Goal: Task Accomplishment & Management: Complete application form

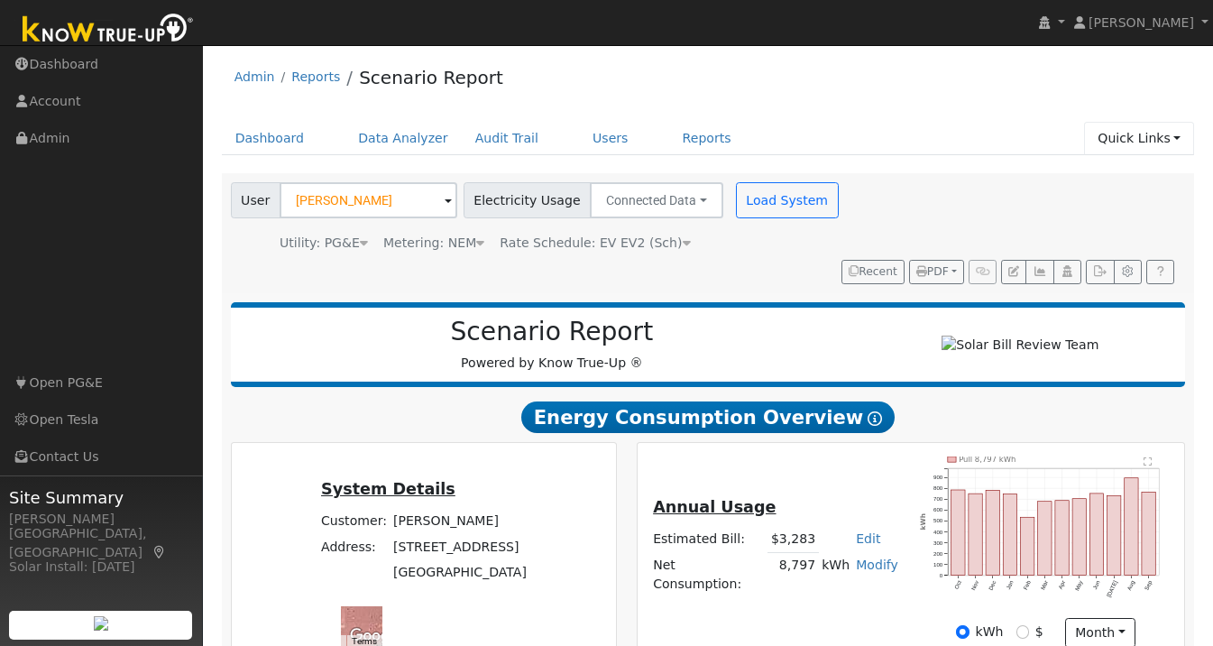
click at [1150, 140] on link "Quick Links" at bounding box center [1139, 138] width 110 height 33
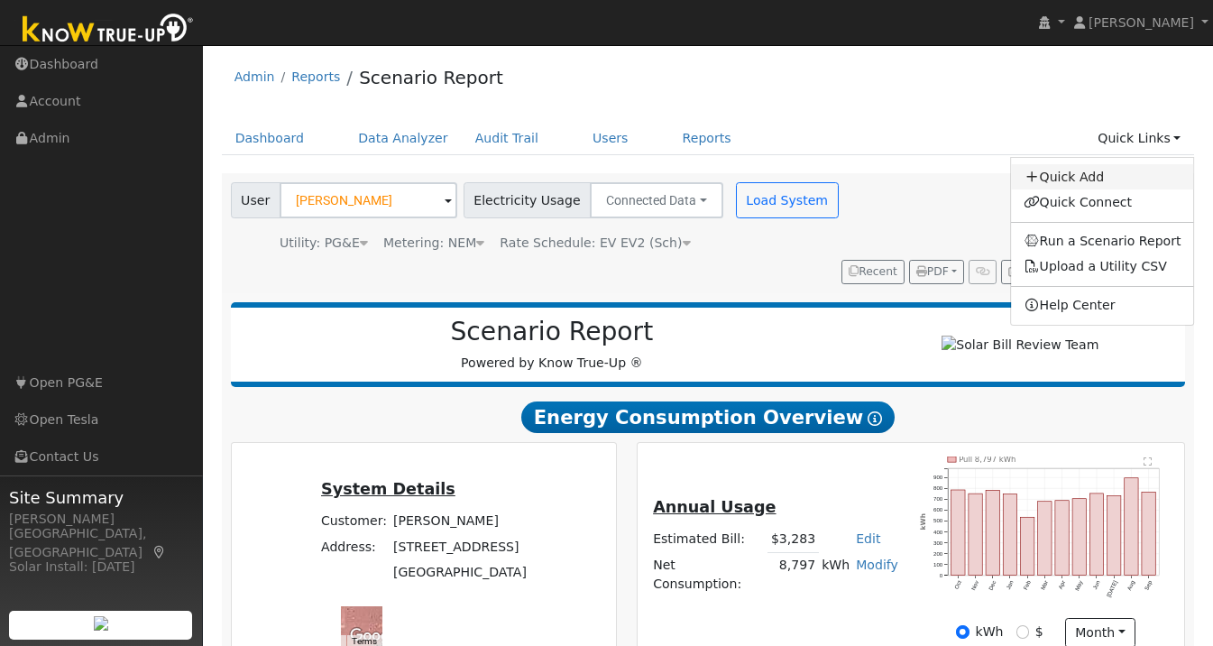
click at [1112, 173] on link "Quick Add" at bounding box center [1102, 176] width 183 height 25
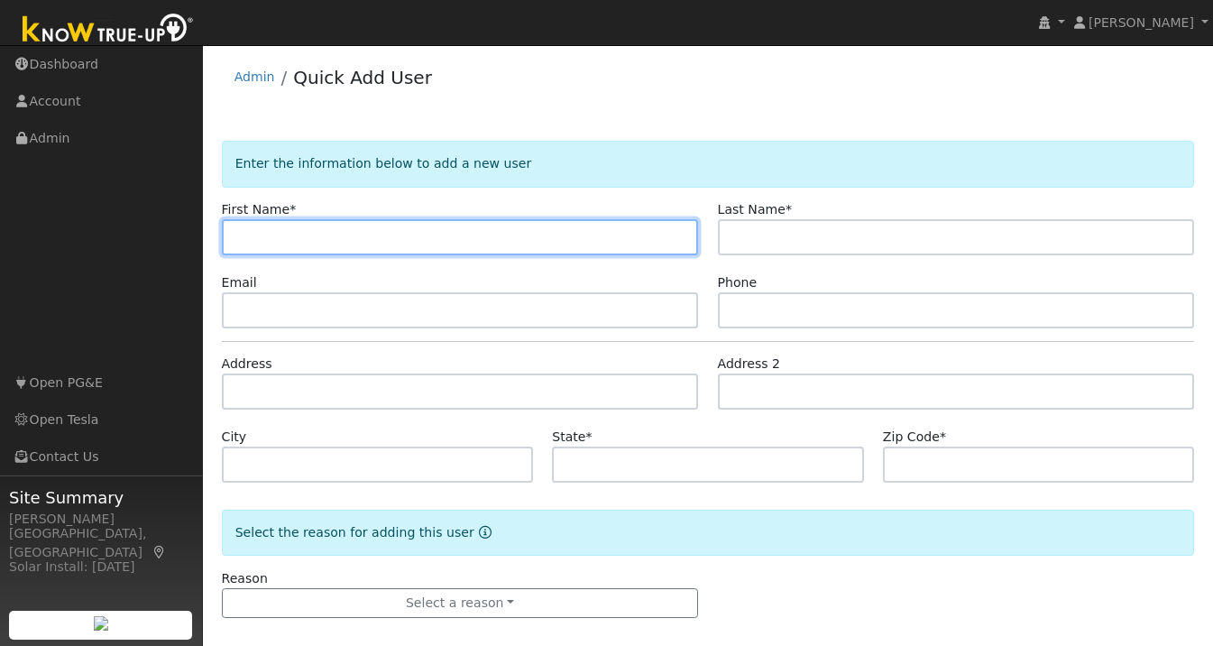
paste input "[PERSON_NAME]"
type input "[PERSON_NAME]"
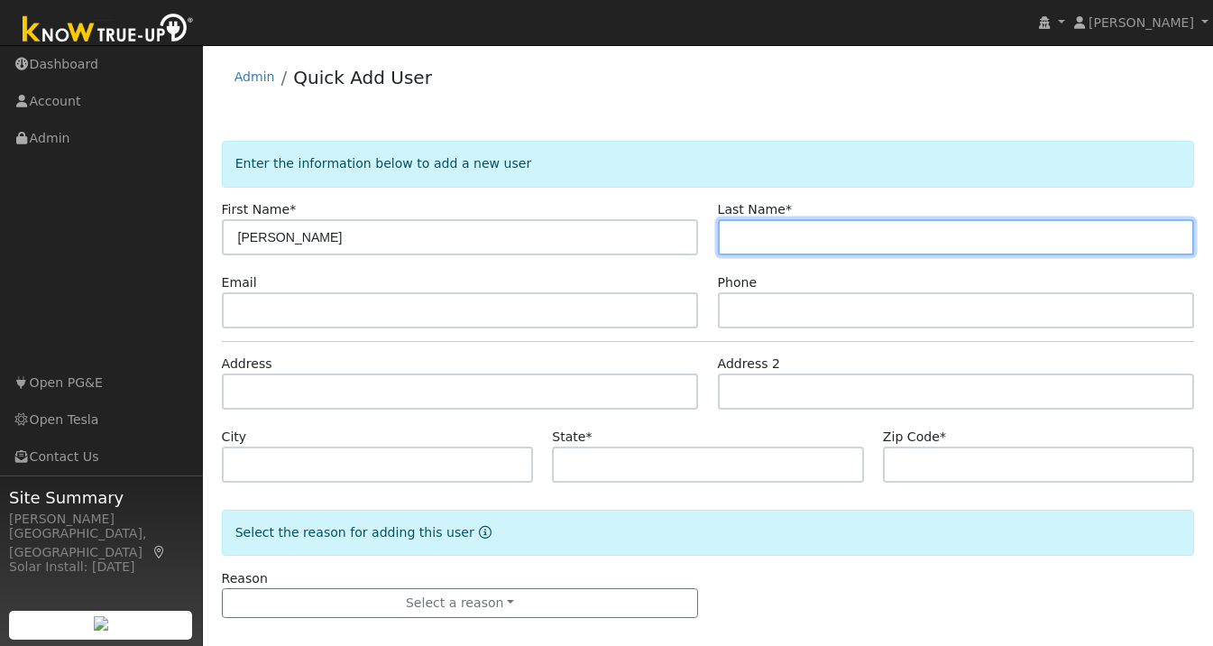
click at [799, 246] on input "text" at bounding box center [956, 237] width 477 height 36
paste input "[PERSON_NAME]"
type input "[PERSON_NAME]"
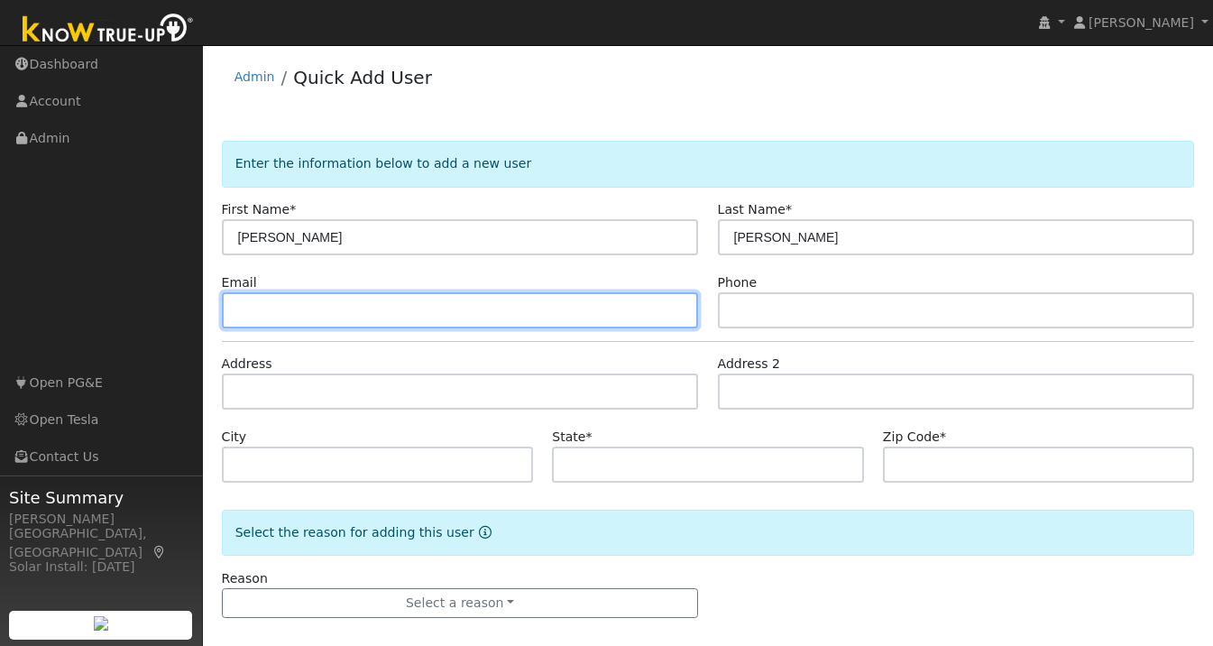
click at [346, 315] on input "text" at bounding box center [460, 310] width 477 height 36
paste input "ravikumarvoleti@gmail.com"
type input "ravikumarvoleti@gmail.com"
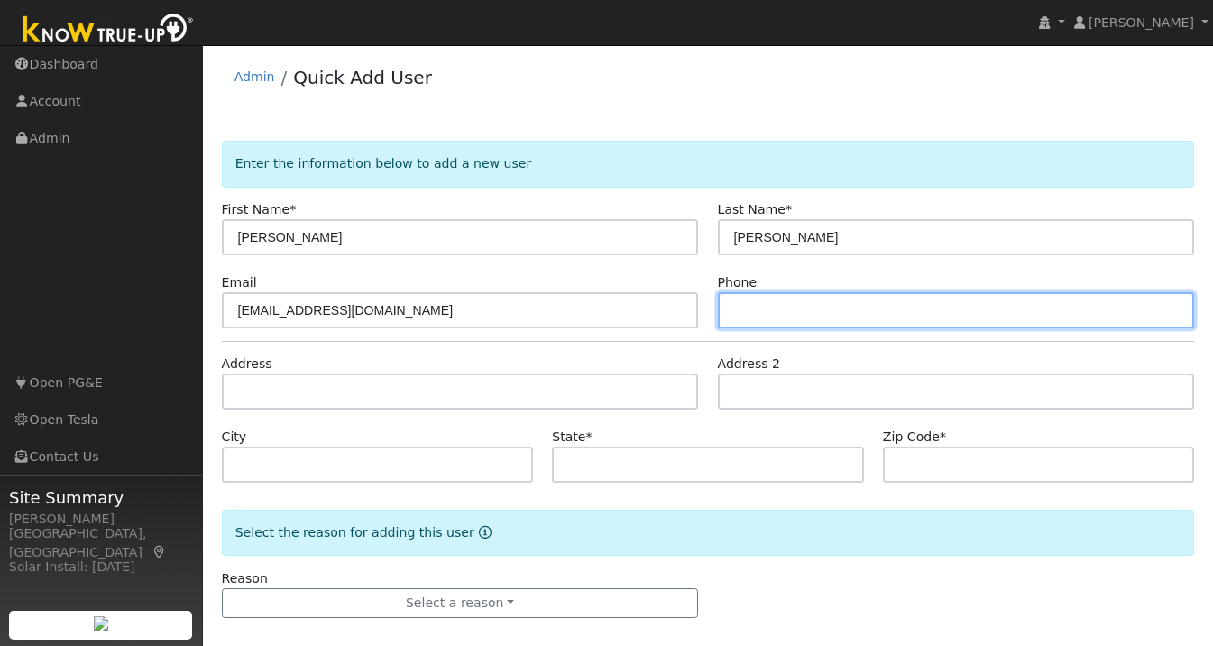
click at [786, 303] on input "text" at bounding box center [956, 310] width 477 height 36
paste input "(925) 877-9532"
type input "(925) 877-9532"
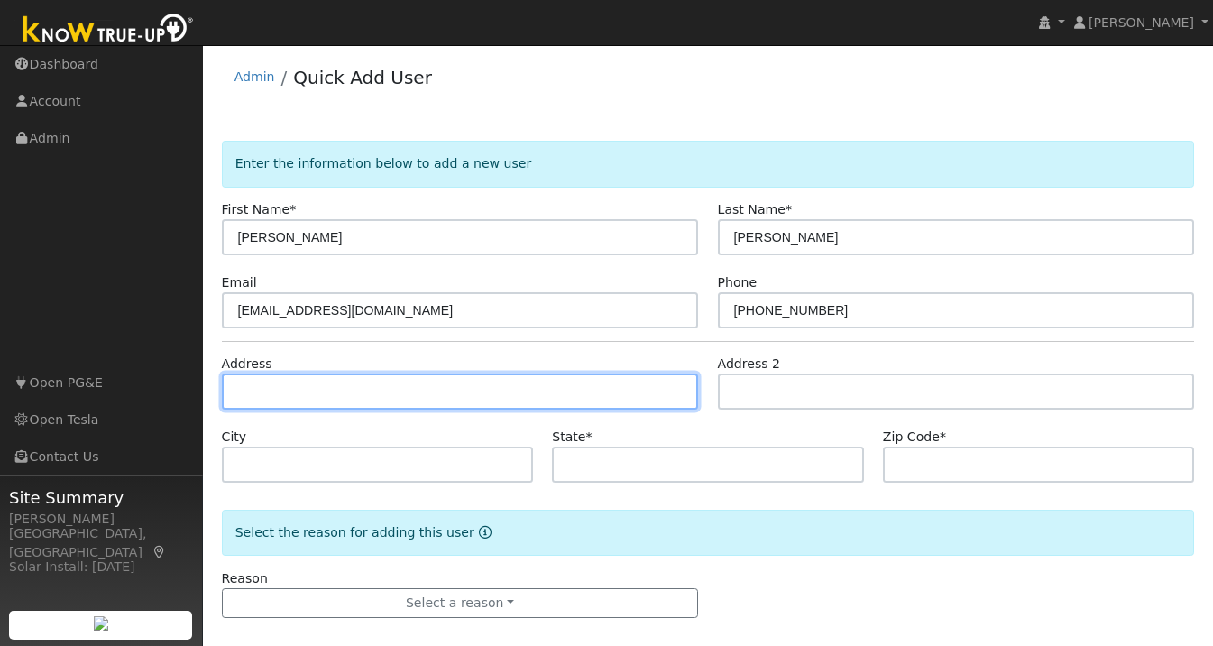
click at [355, 391] on input "text" at bounding box center [460, 391] width 477 height 36
paste input "3503 Mandenhall Ct Pleasanton, CA 94588"
type input "3503 Mendenhall Court"
type input "Pleasanton"
type input "CA"
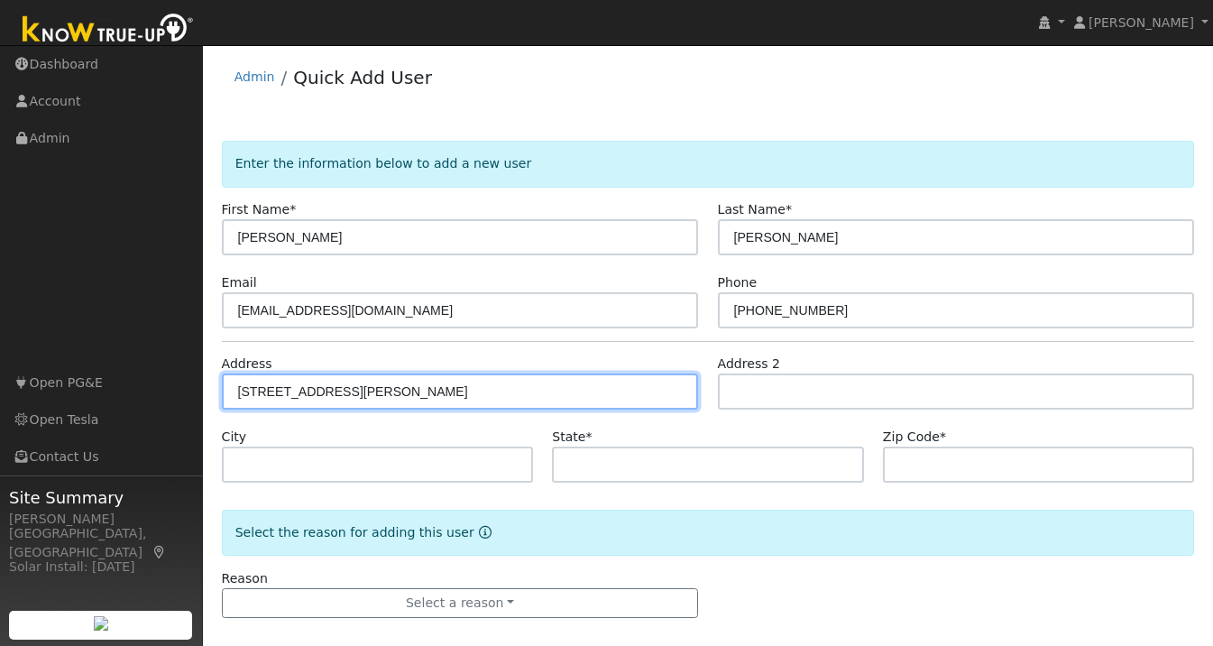
type input "94588"
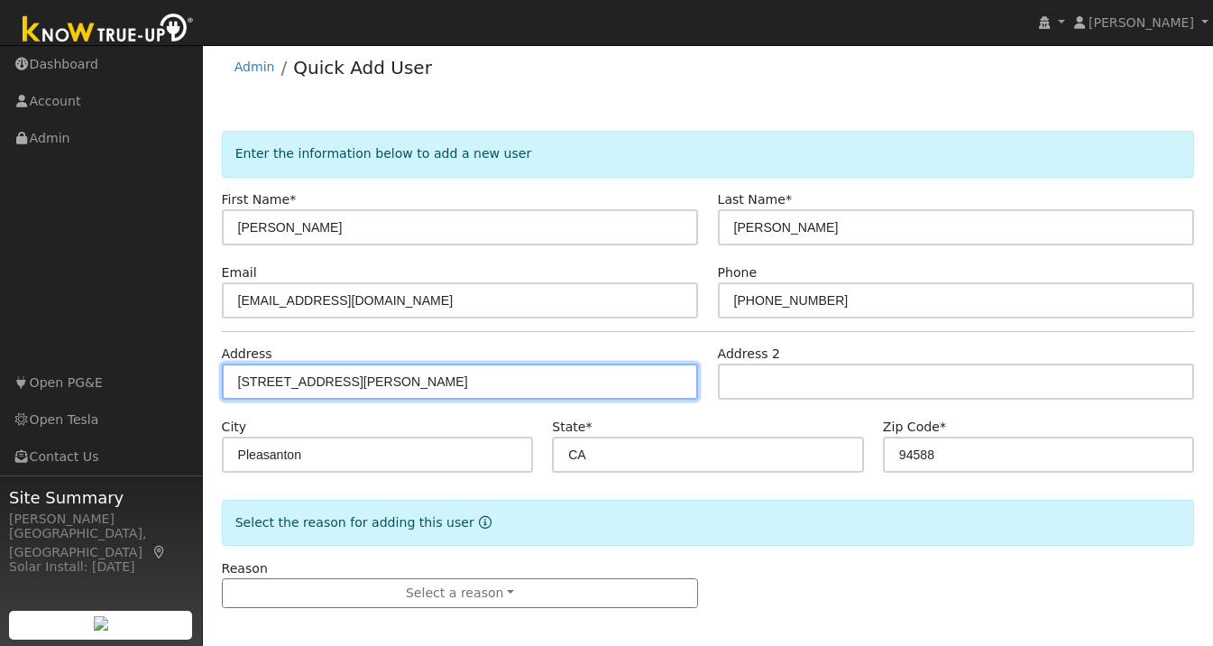
scroll to position [17, 0]
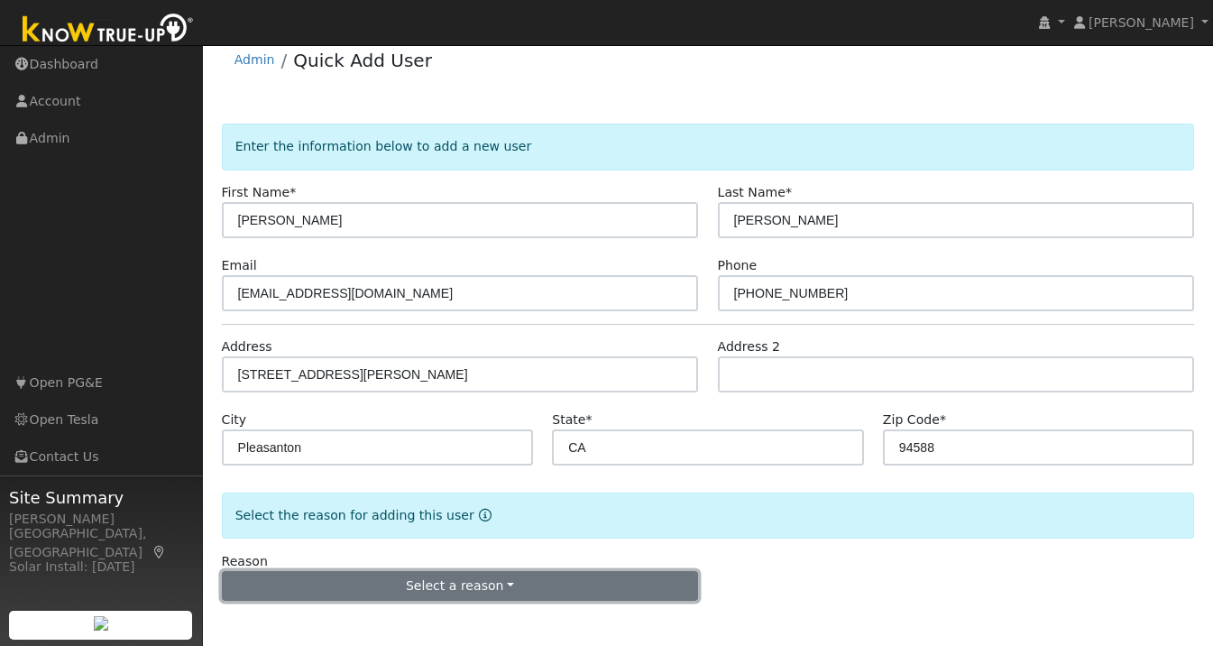
click at [438, 590] on button "Select a reason" at bounding box center [460, 586] width 477 height 31
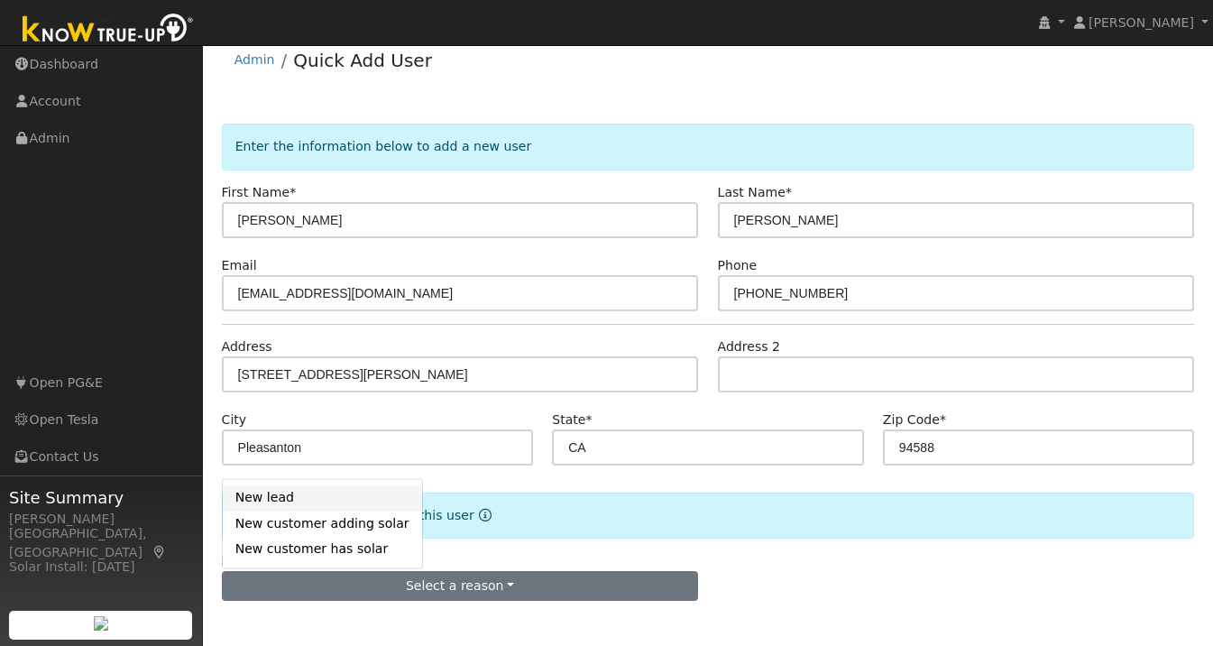
click at [304, 497] on link "New lead" at bounding box center [322, 497] width 199 height 25
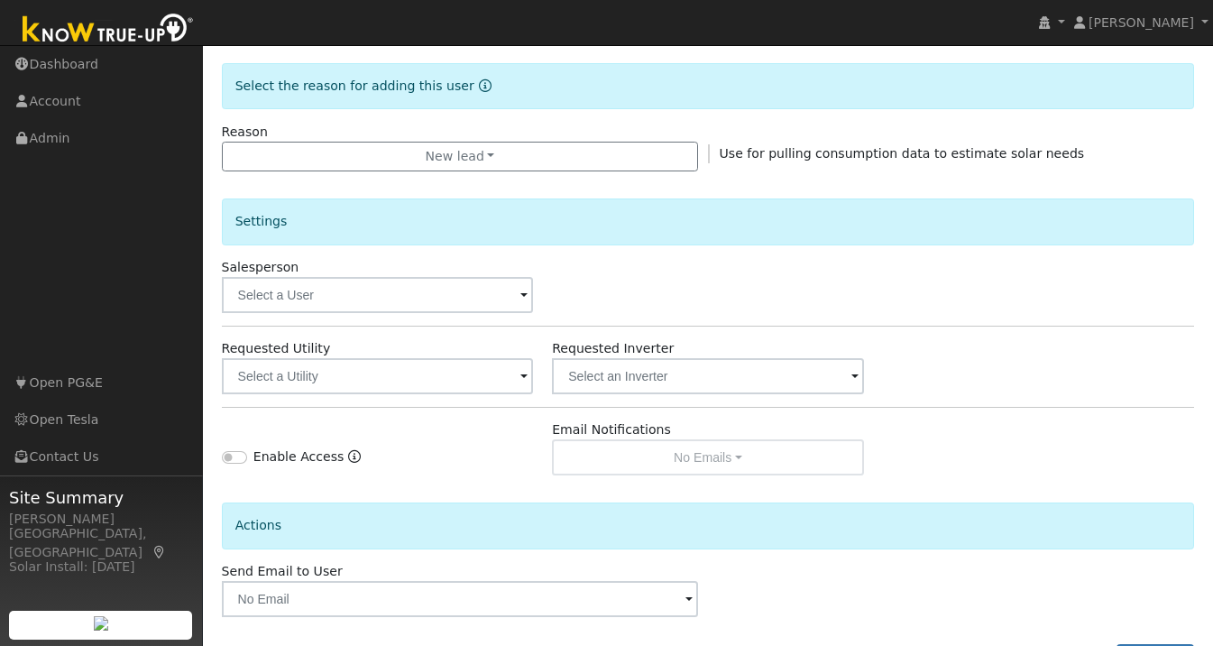
scroll to position [520, 0]
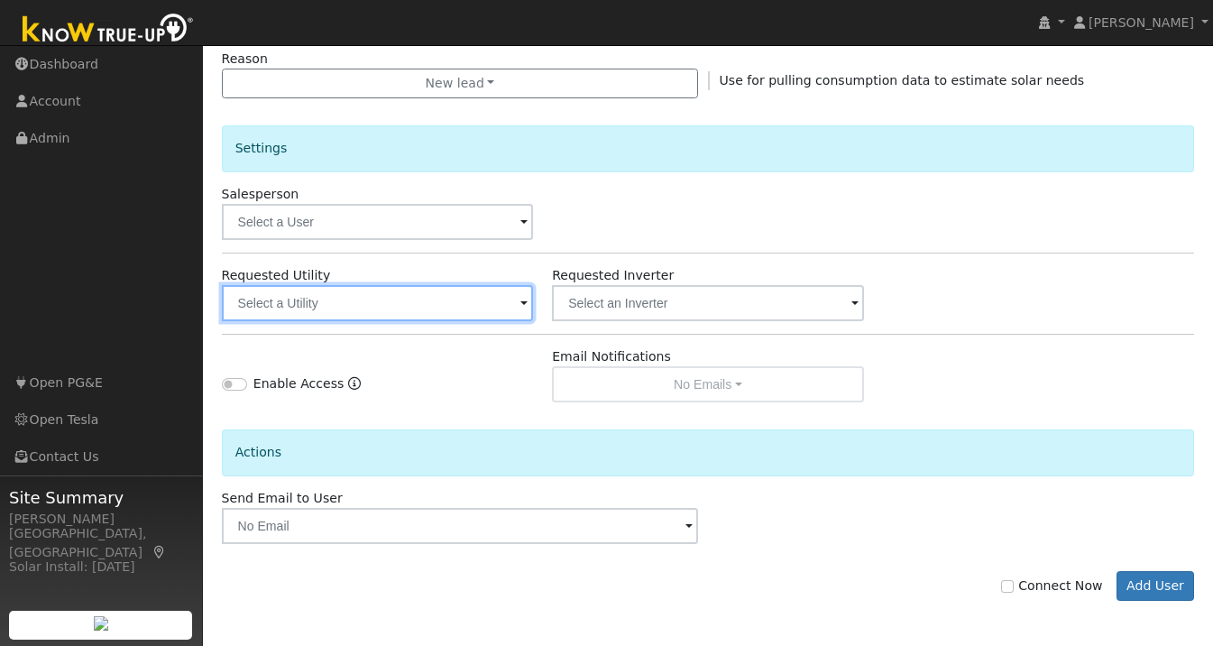
click at [491, 309] on input "text" at bounding box center [378, 303] width 312 height 36
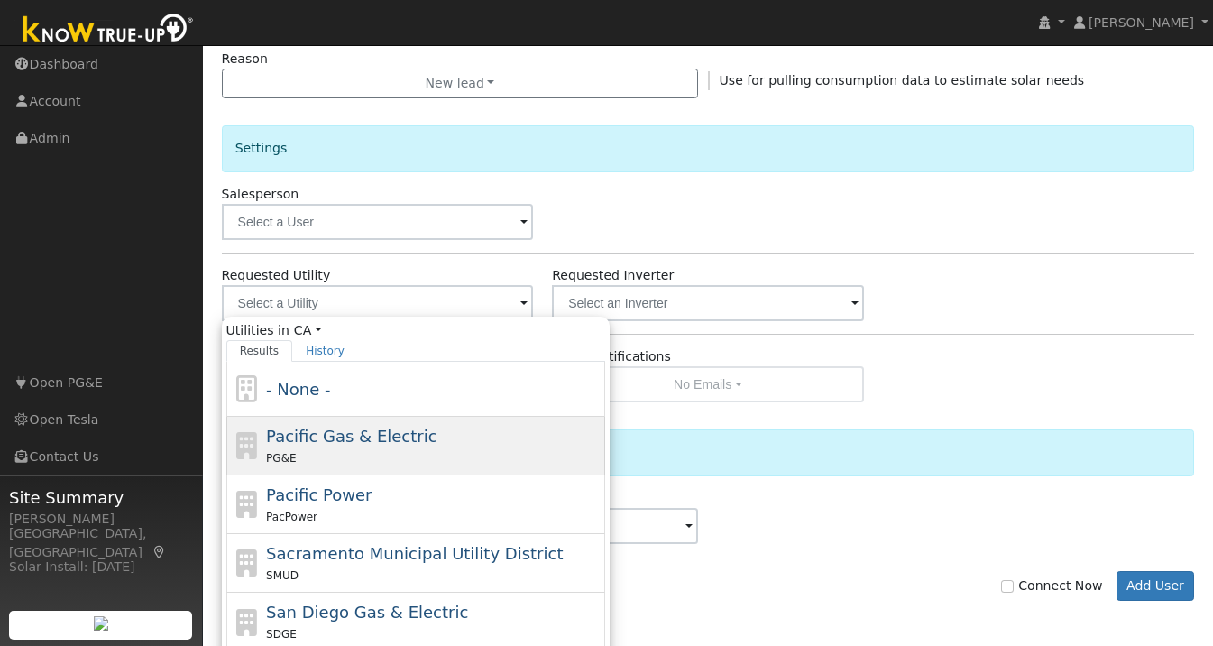
click at [302, 453] on div "PG&E" at bounding box center [433, 457] width 335 height 19
type input "Pacific Gas & Electric"
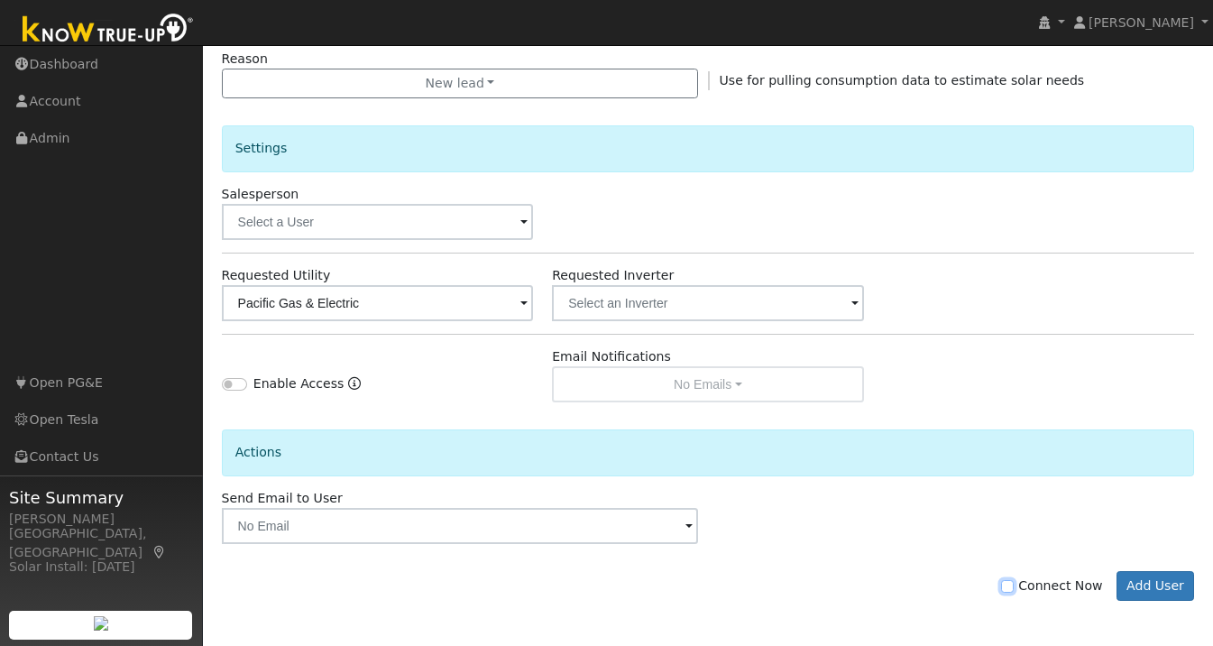
click at [1014, 585] on input "Connect Now" at bounding box center [1007, 586] width 13 height 13
checkbox input "true"
click at [1136, 580] on button "Add User" at bounding box center [1156, 586] width 78 height 31
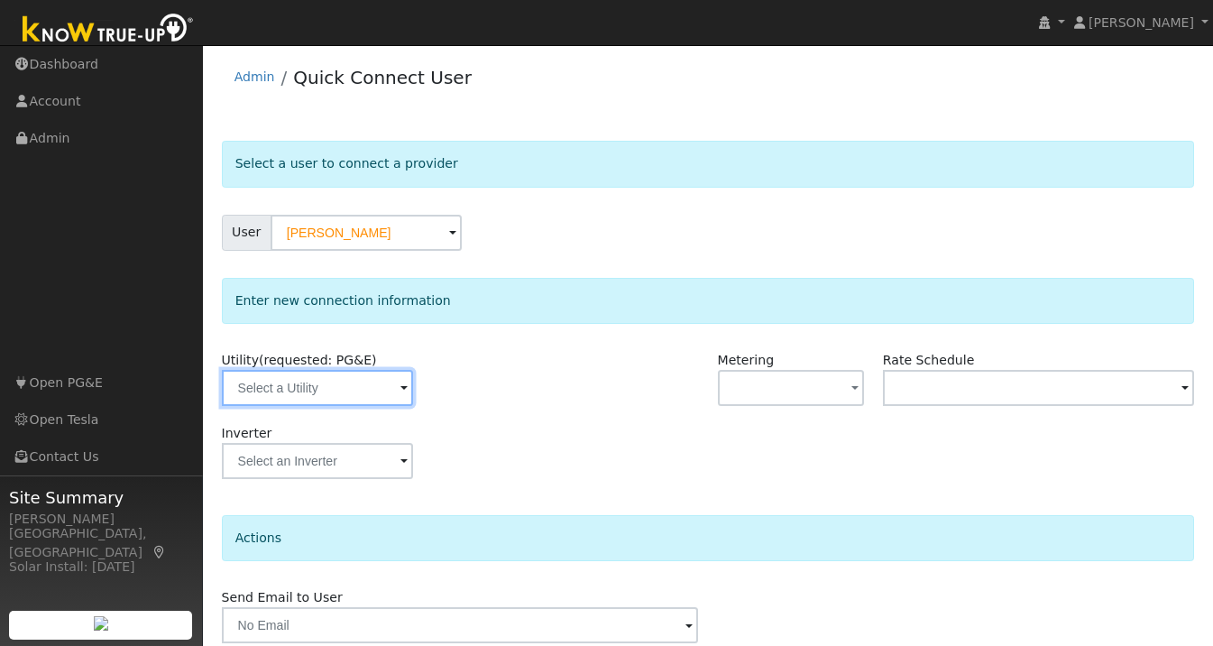
click at [376, 383] on input "text" at bounding box center [317, 388] width 191 height 36
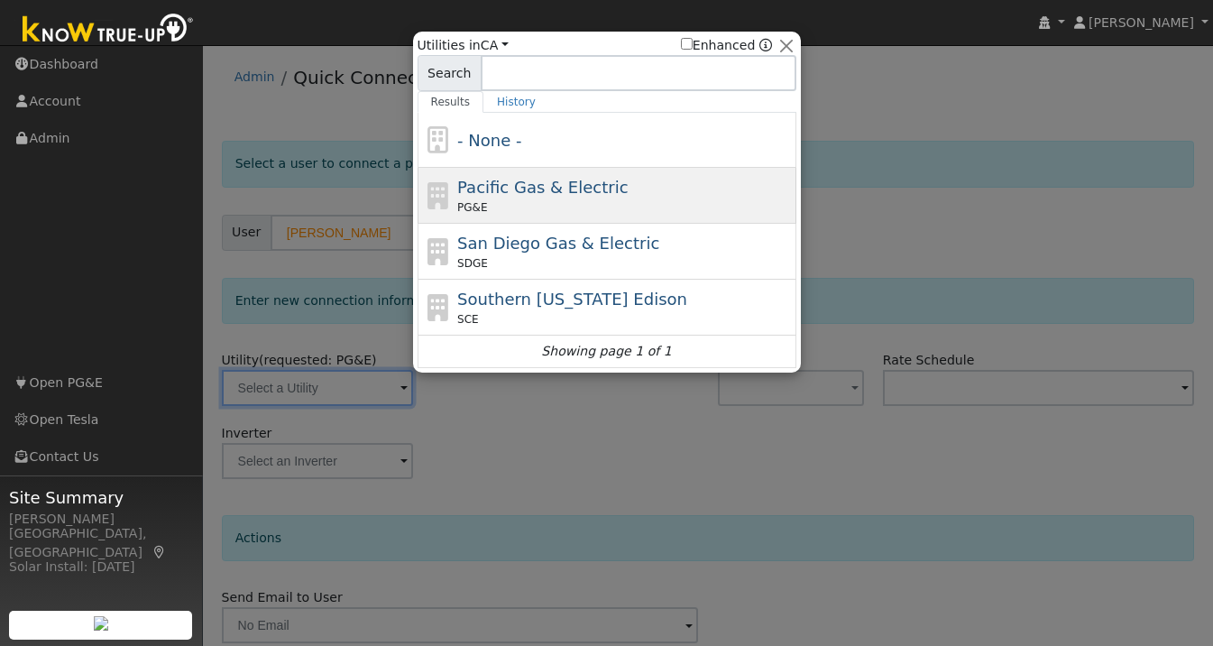
click at [489, 195] on span "Pacific Gas & Electric" at bounding box center [542, 187] width 170 height 19
type input "PG&E"
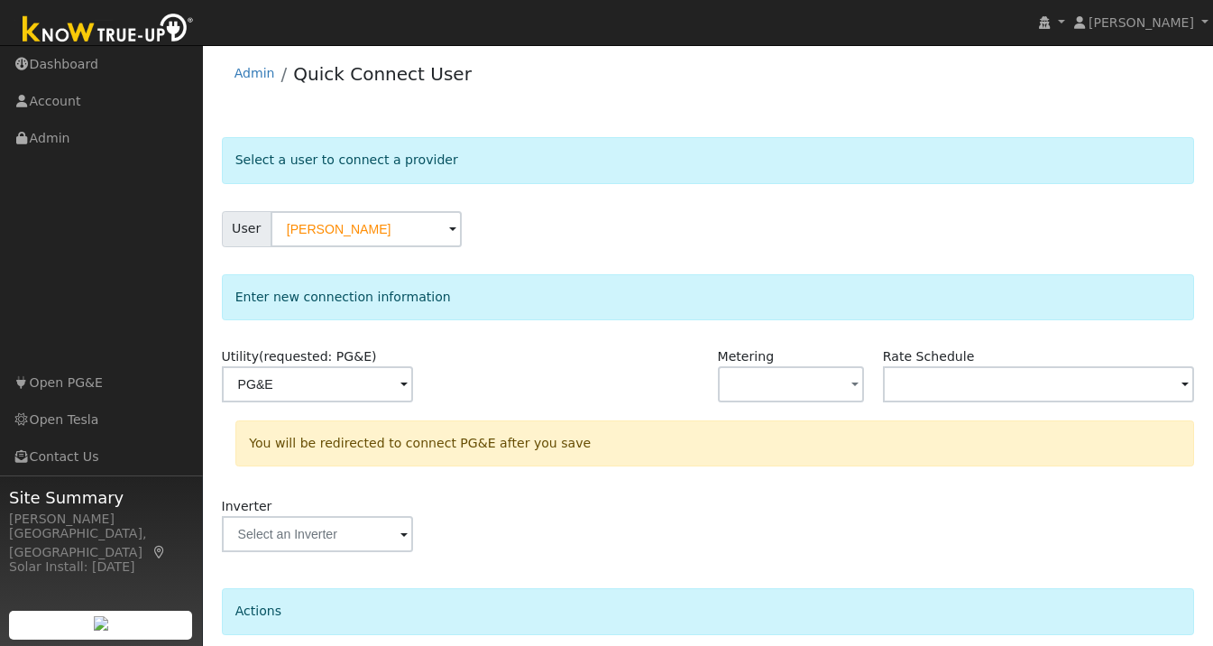
scroll to position [150, 0]
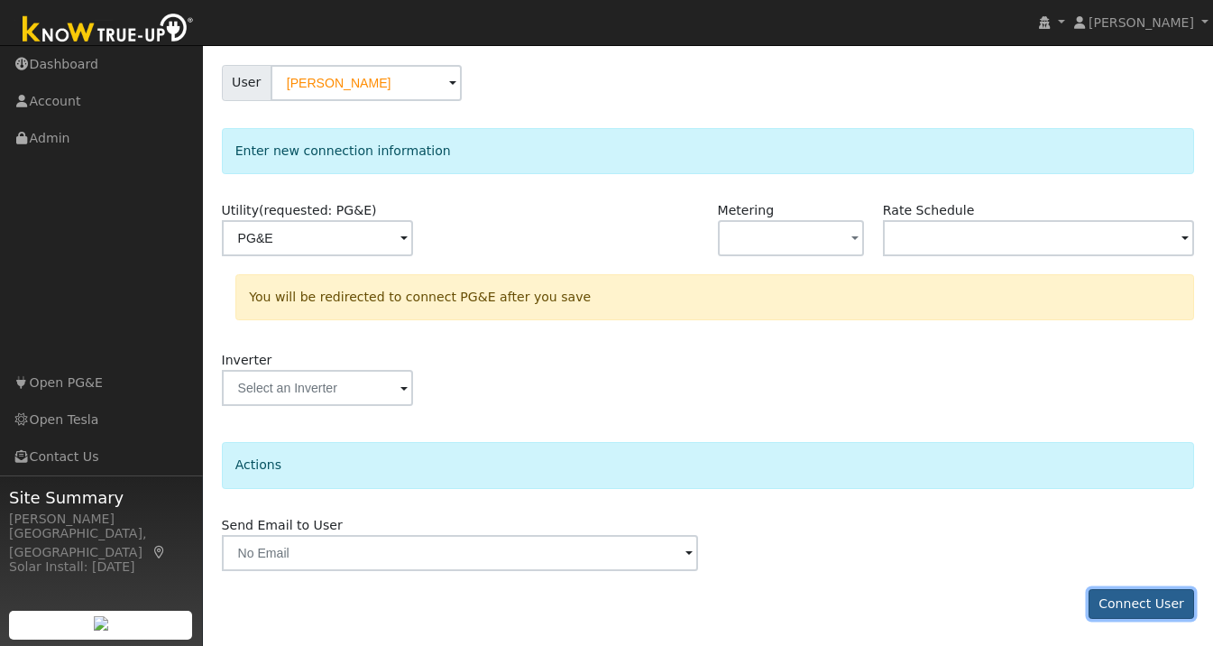
click at [1127, 590] on button "Connect User" at bounding box center [1142, 604] width 106 height 31
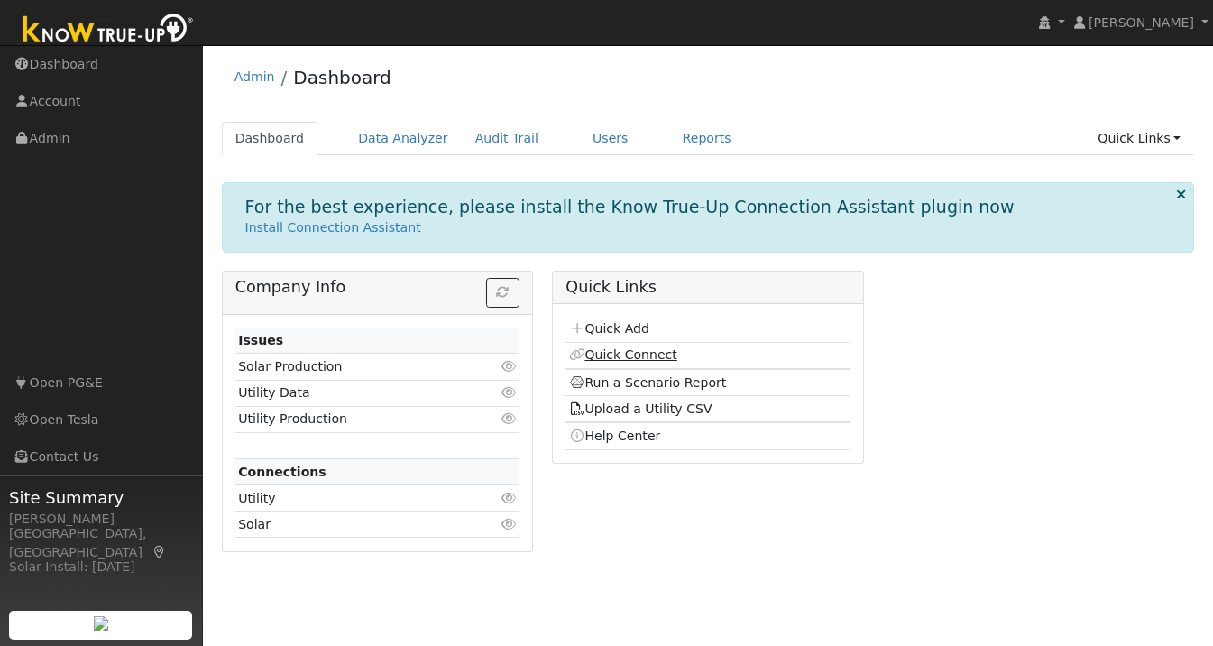
click at [656, 354] on link "Quick Connect" at bounding box center [623, 354] width 108 height 14
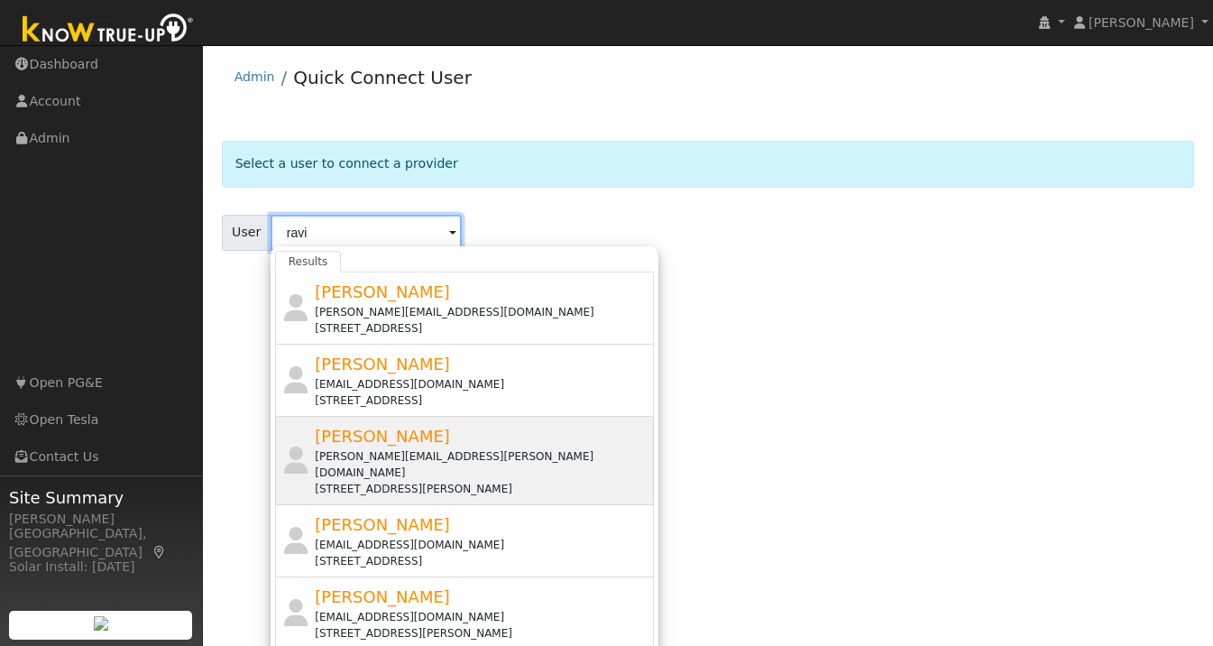
scroll to position [24, 0]
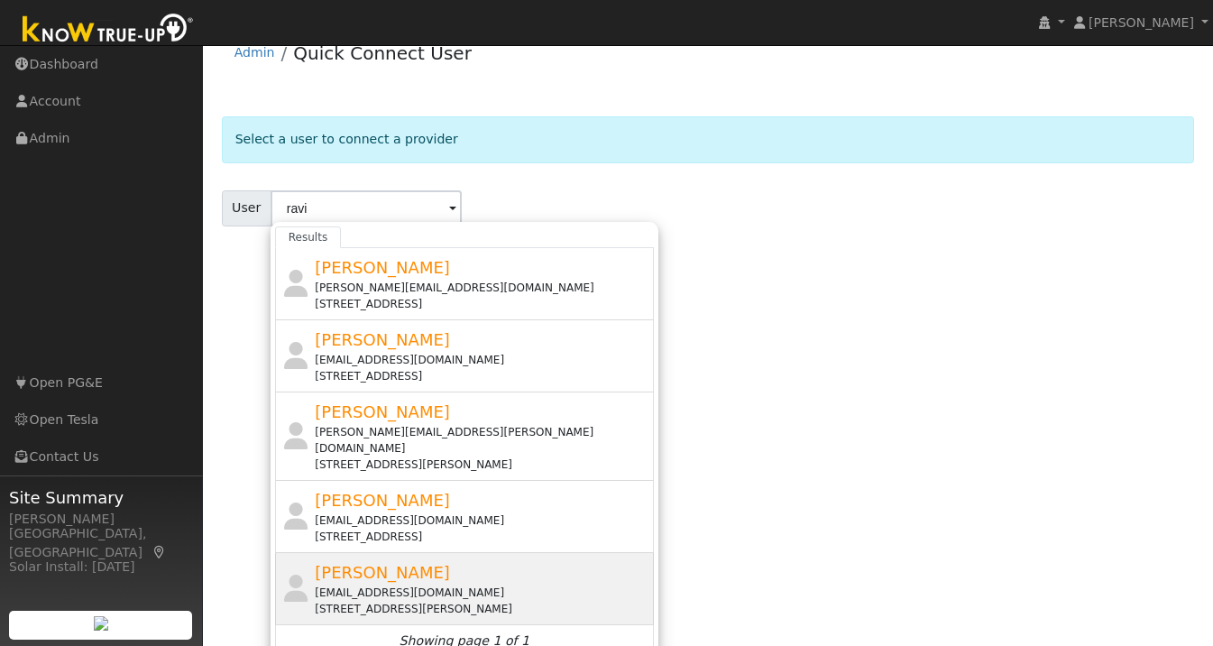
click at [366, 563] on span "[PERSON_NAME]" at bounding box center [382, 572] width 135 height 19
type input "[PERSON_NAME]"
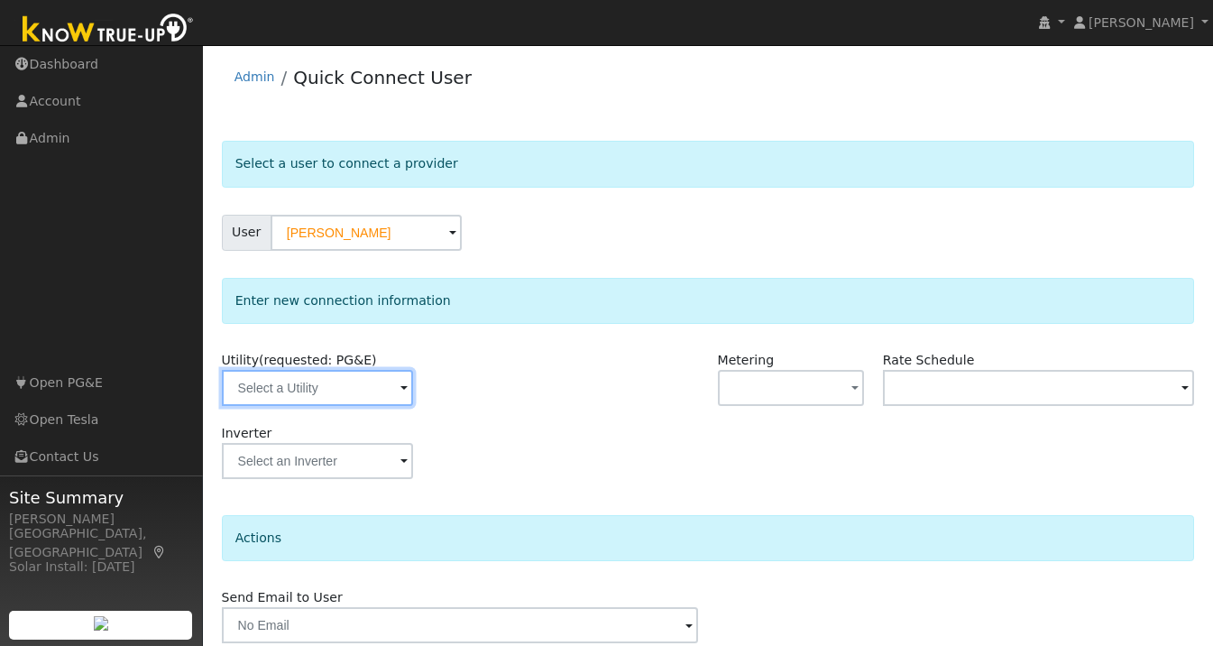
click at [385, 373] on input "text" at bounding box center [317, 388] width 191 height 36
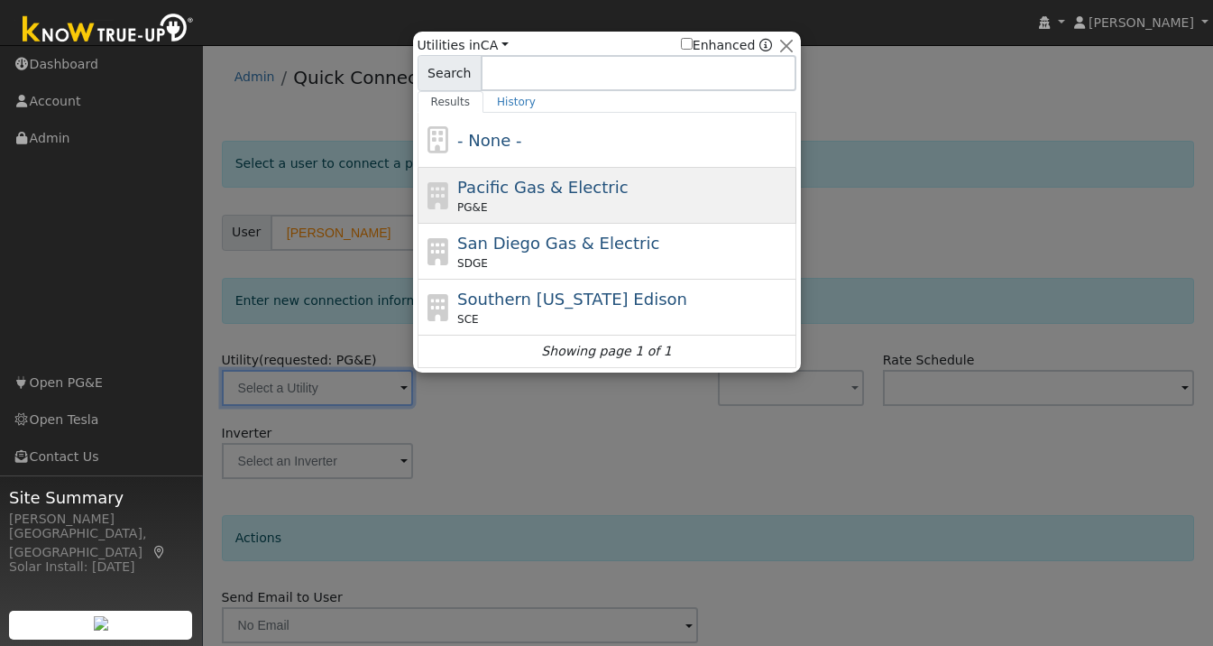
click at [527, 200] on div "PG&E" at bounding box center [624, 207] width 335 height 16
type input "PG&E"
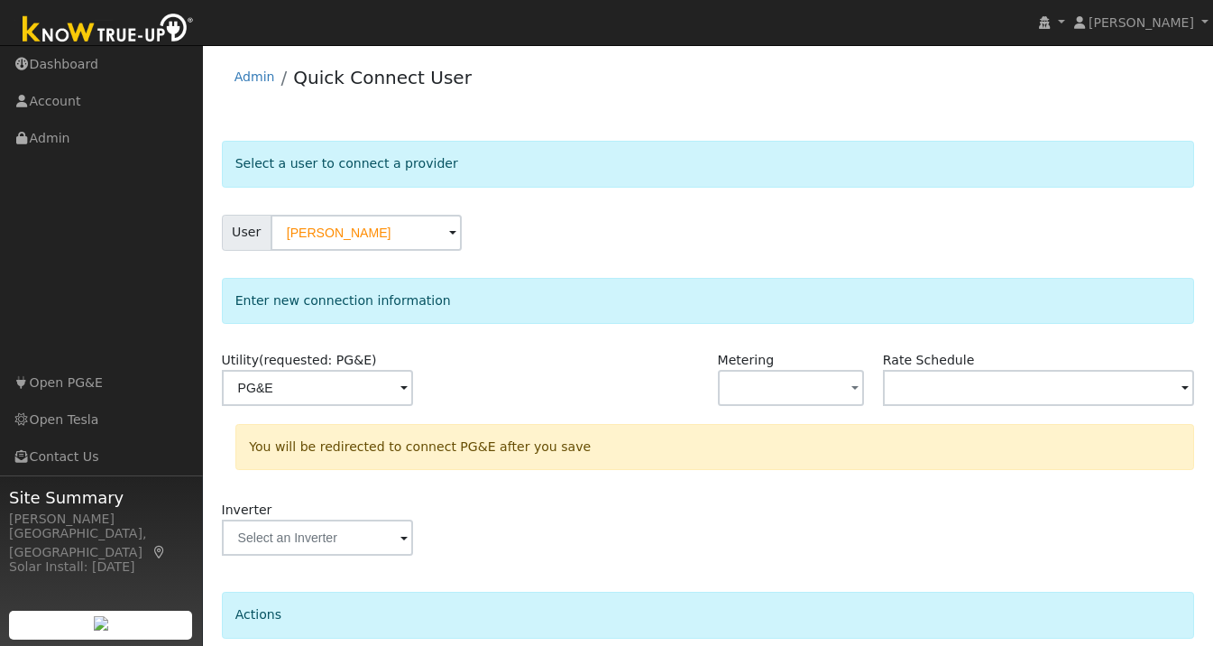
scroll to position [150, 0]
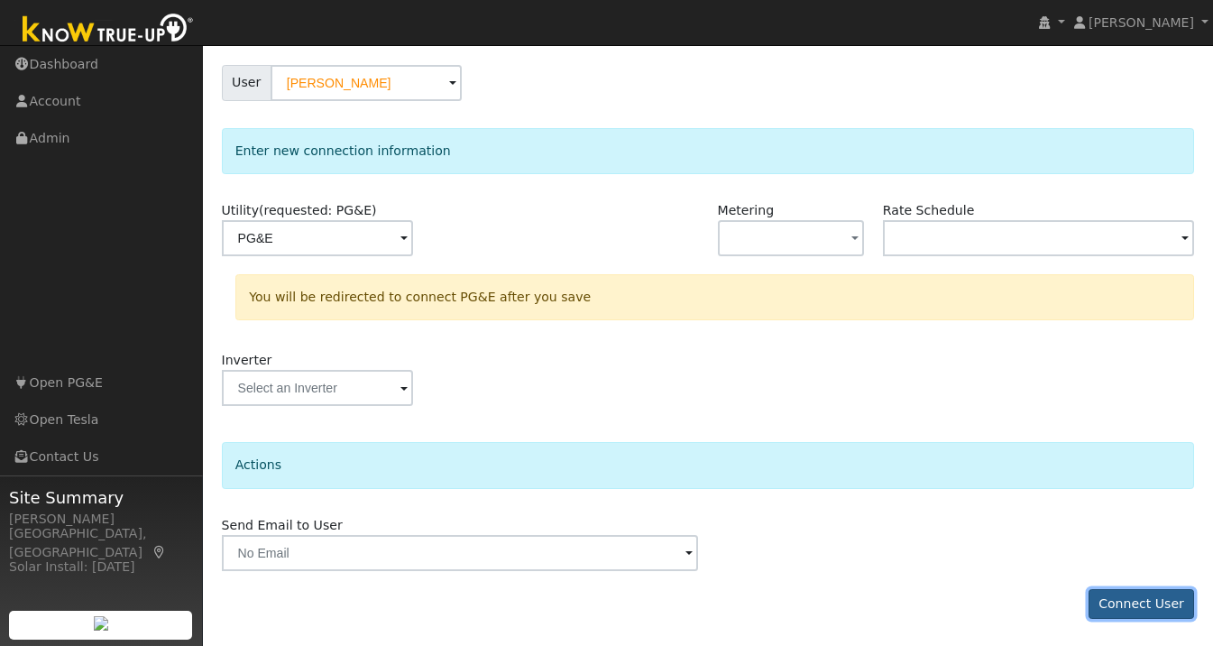
click at [1116, 607] on button "Connect User" at bounding box center [1142, 604] width 106 height 31
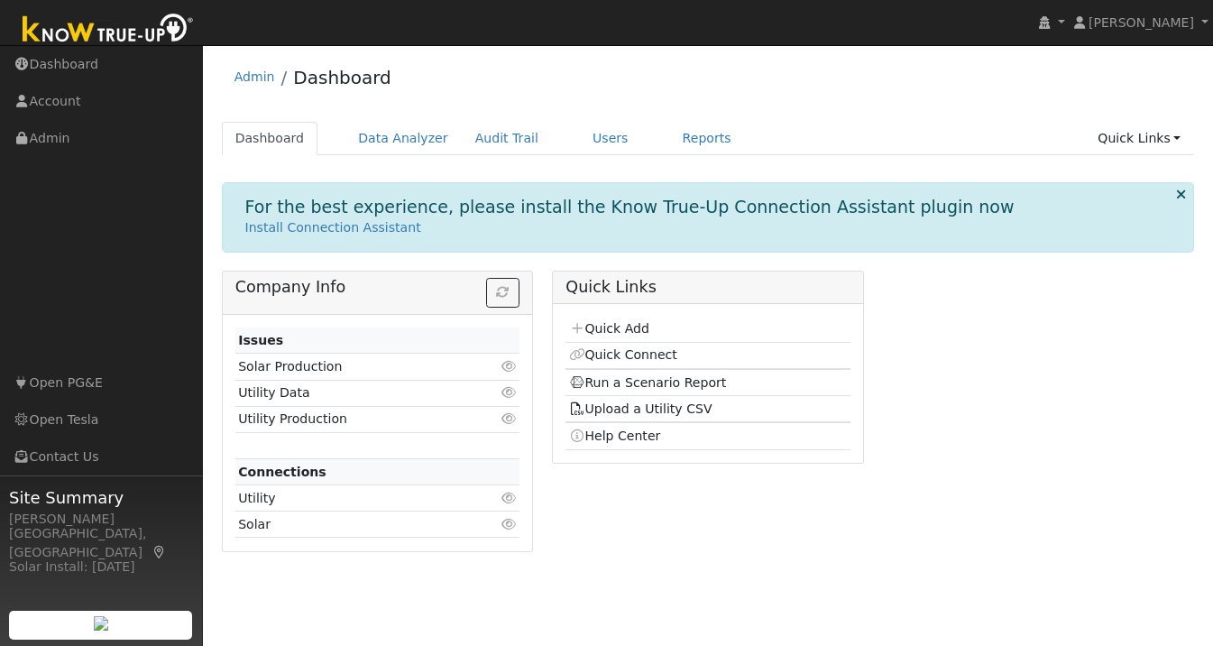
click at [612, 261] on div "For the best experience, please install the Know True-Up Connection Assistant p…" at bounding box center [708, 373] width 973 height 382
click at [608, 354] on link "Quick Connect" at bounding box center [623, 354] width 108 height 14
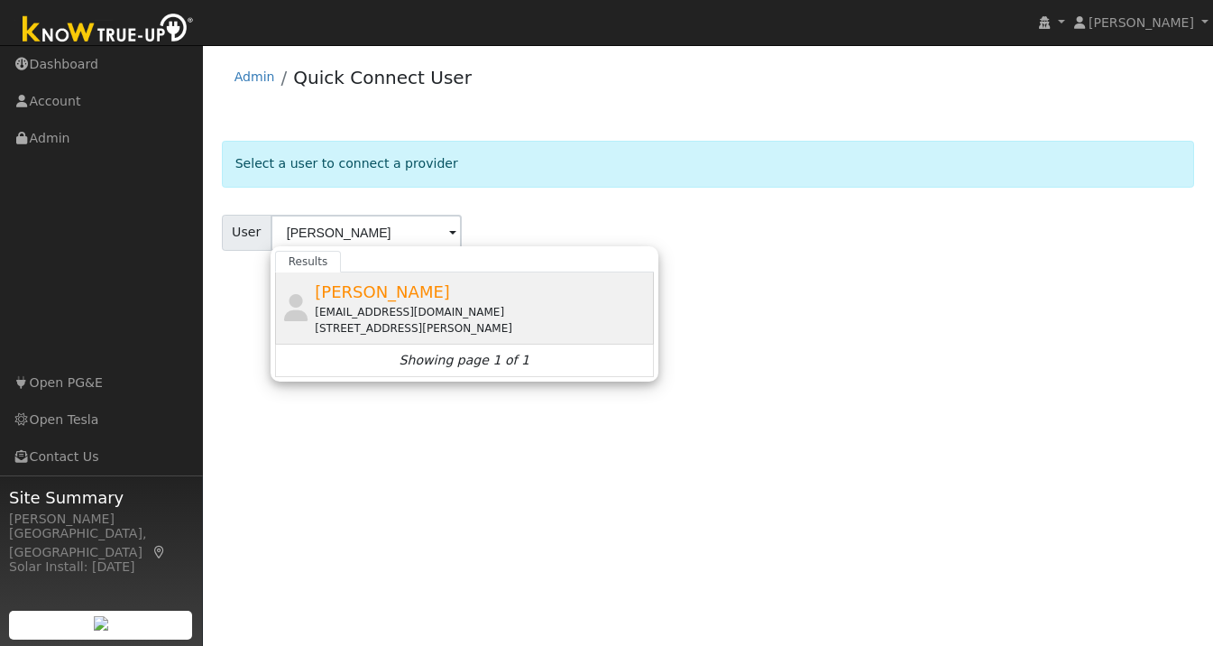
click at [396, 312] on div "[EMAIL_ADDRESS][DOMAIN_NAME]" at bounding box center [482, 312] width 335 height 16
type input "[PERSON_NAME]"
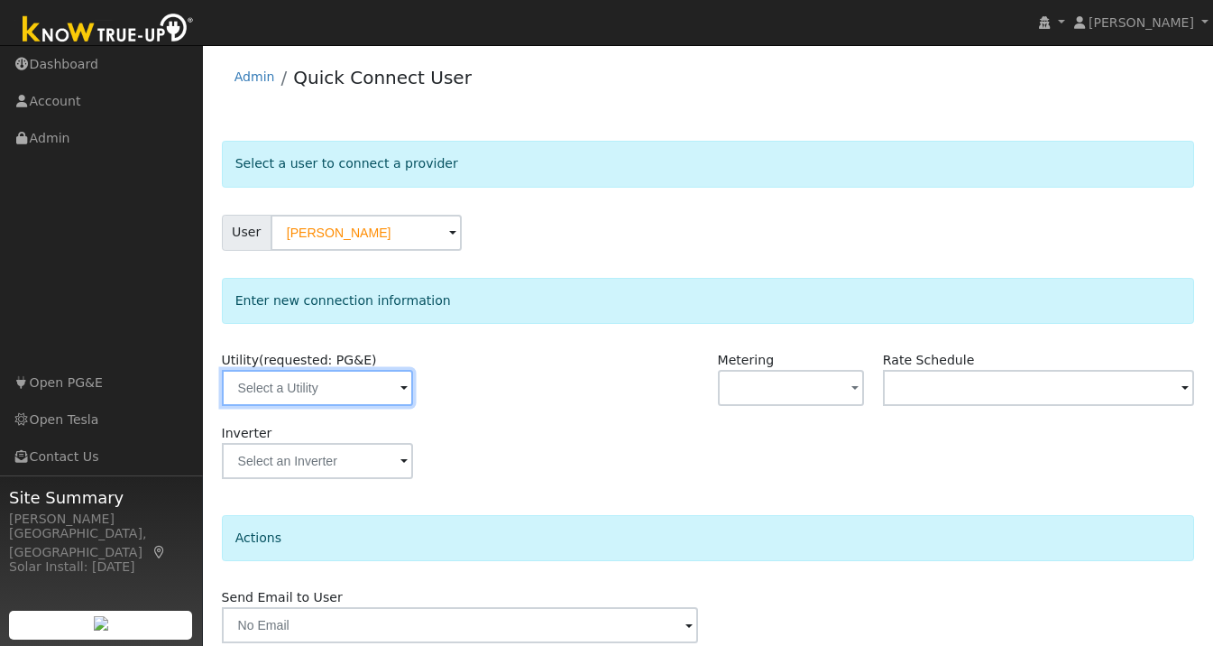
click at [300, 391] on input "text" at bounding box center [317, 388] width 191 height 36
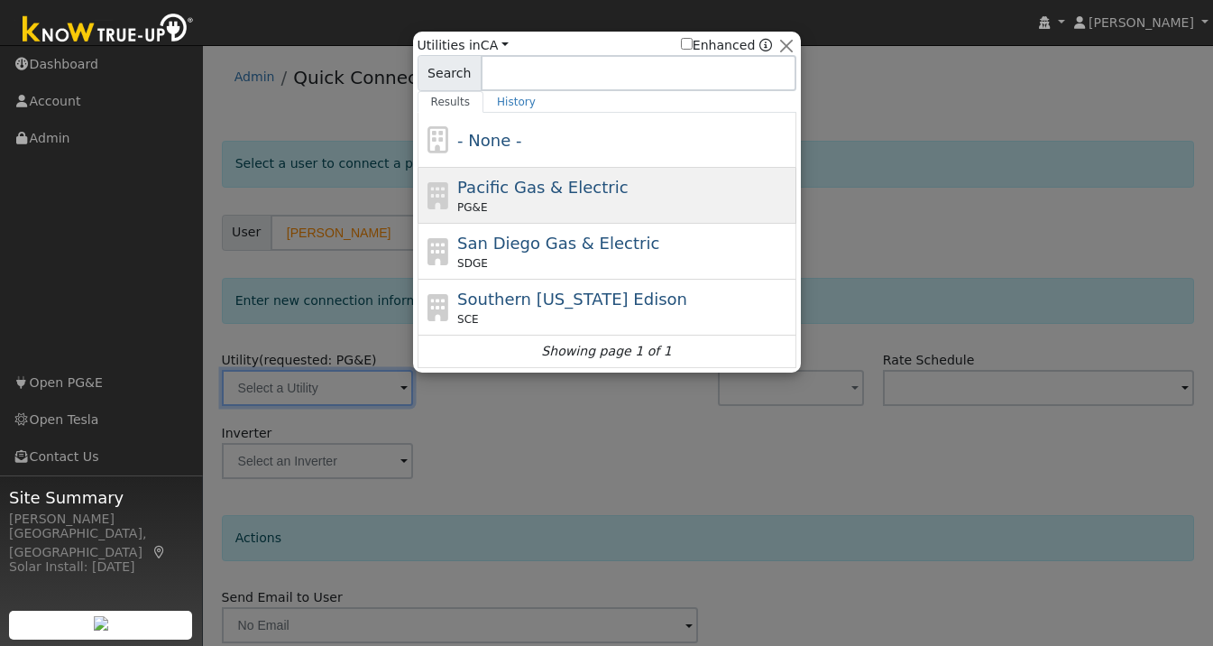
click at [528, 192] on span "Pacific Gas & Electric" at bounding box center [542, 187] width 170 height 19
type input "PG&E"
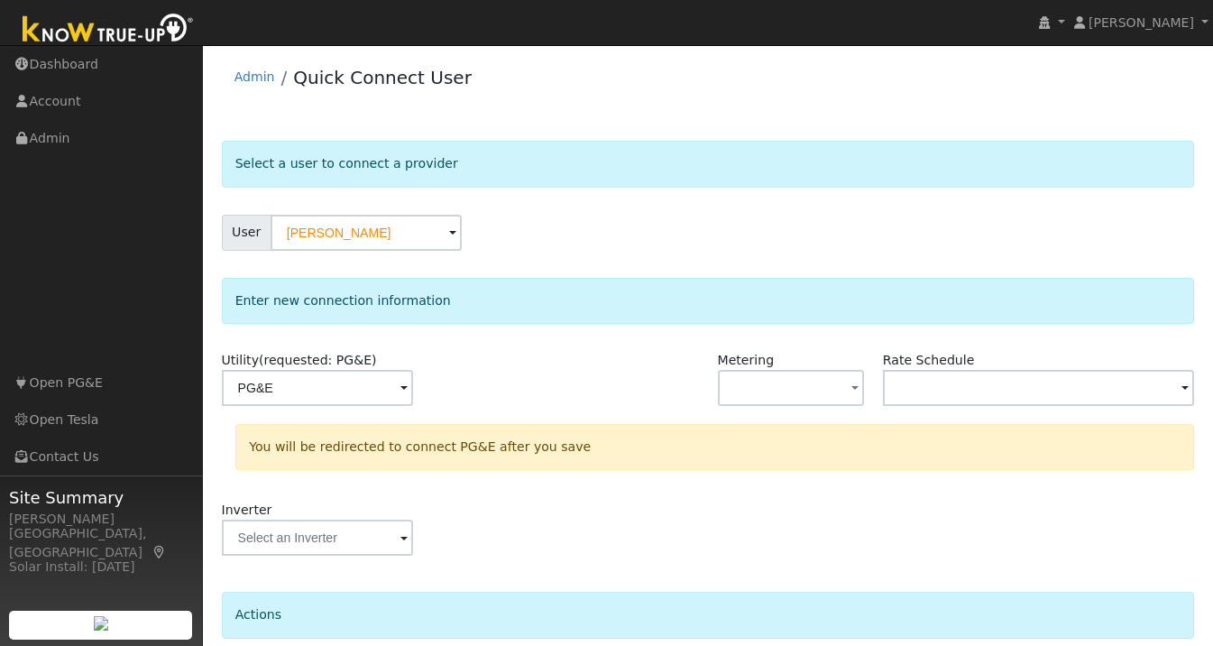
scroll to position [150, 0]
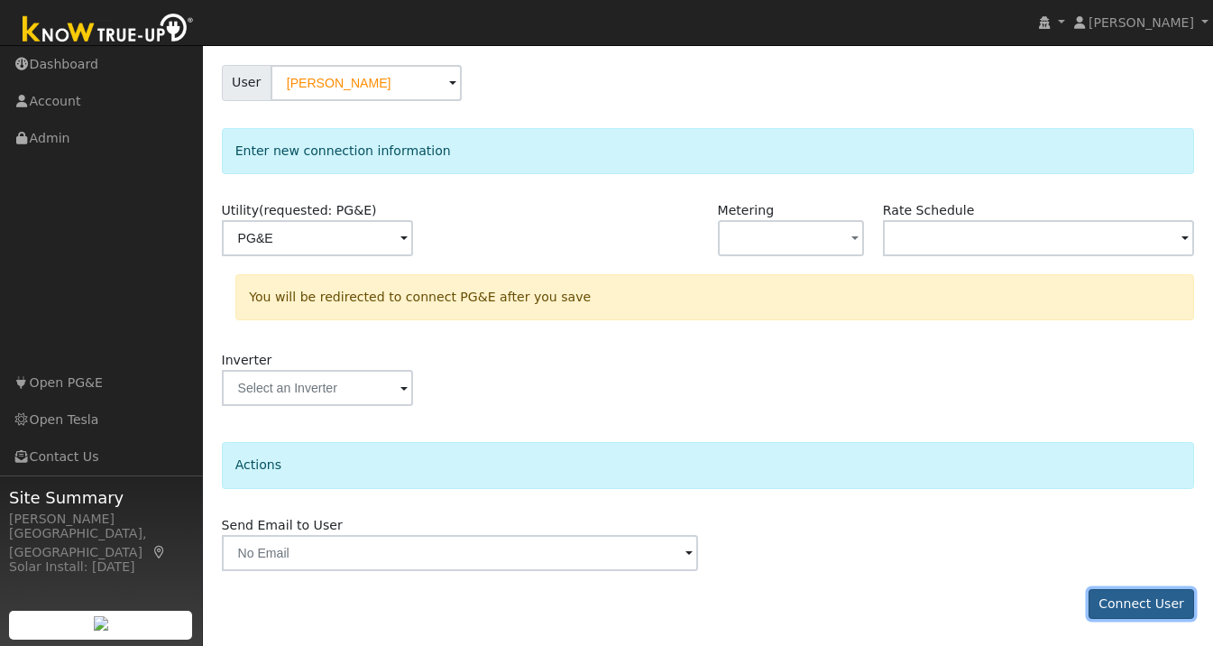
click at [1123, 598] on button "Connect User" at bounding box center [1142, 604] width 106 height 31
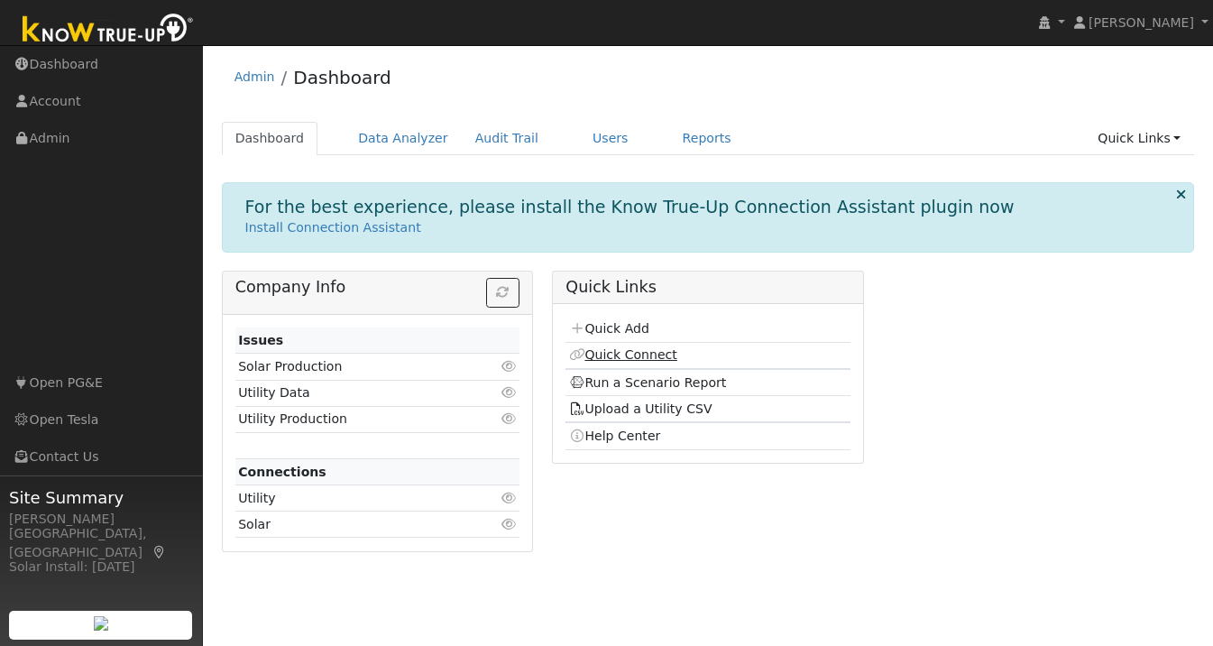
click at [615, 353] on link "Quick Connect" at bounding box center [623, 354] width 108 height 14
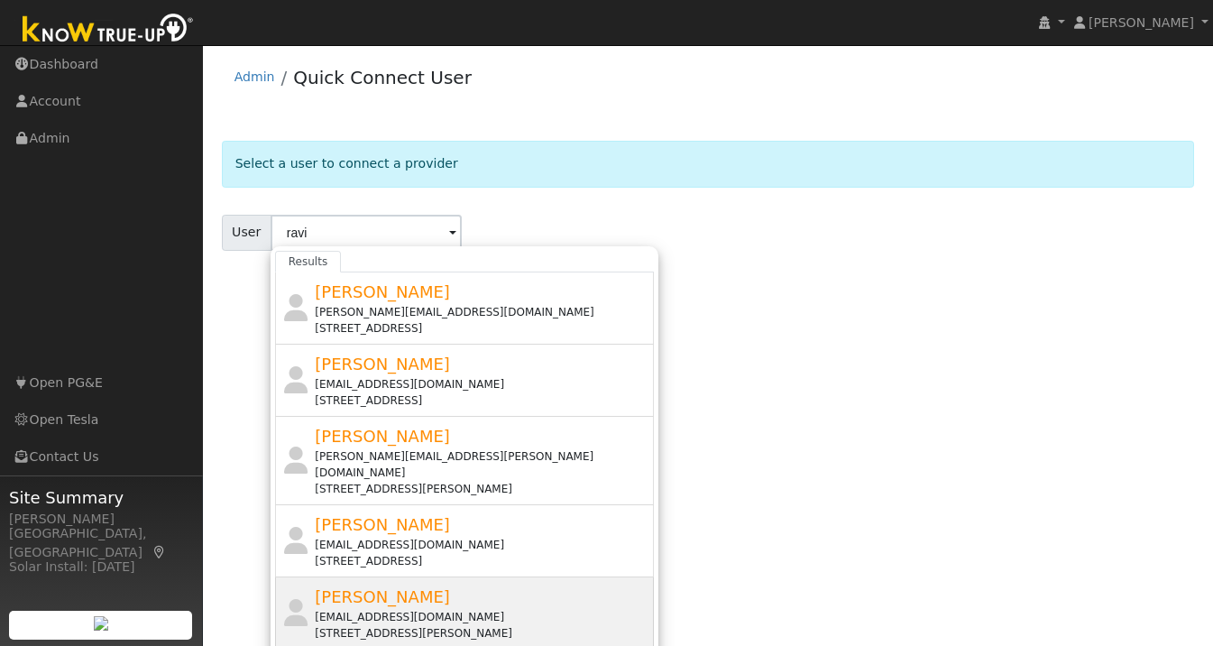
click at [353, 587] on span "[PERSON_NAME]" at bounding box center [382, 596] width 135 height 19
type input "[PERSON_NAME]"
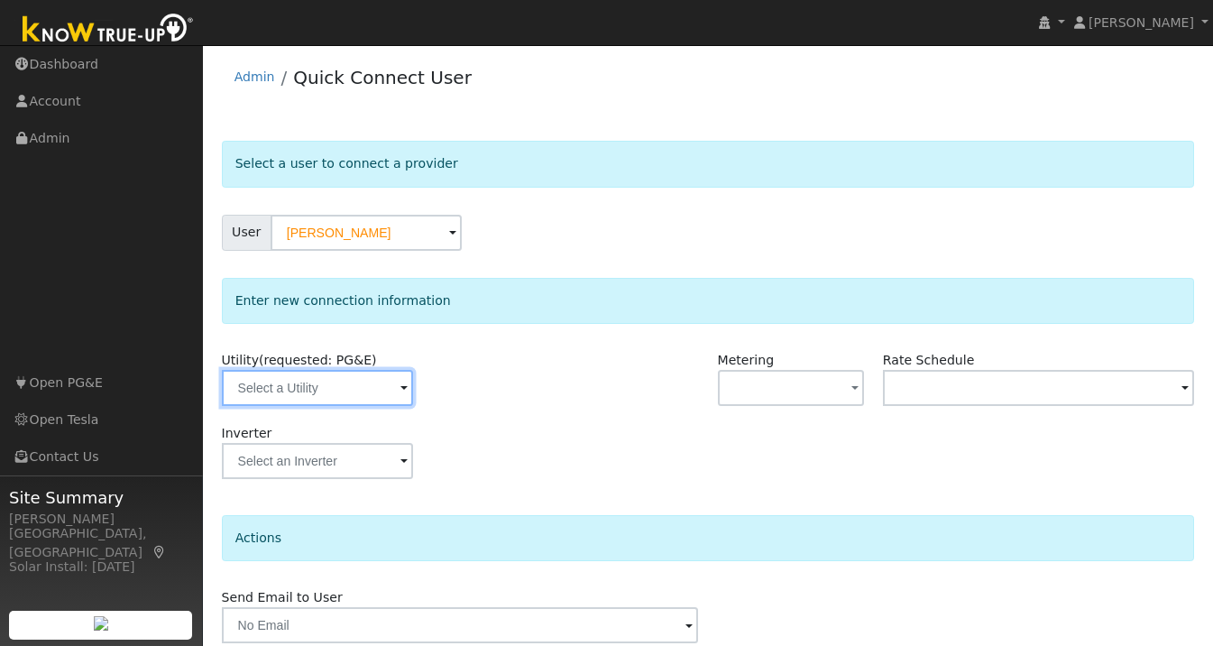
click at [338, 389] on input "text" at bounding box center [317, 388] width 191 height 36
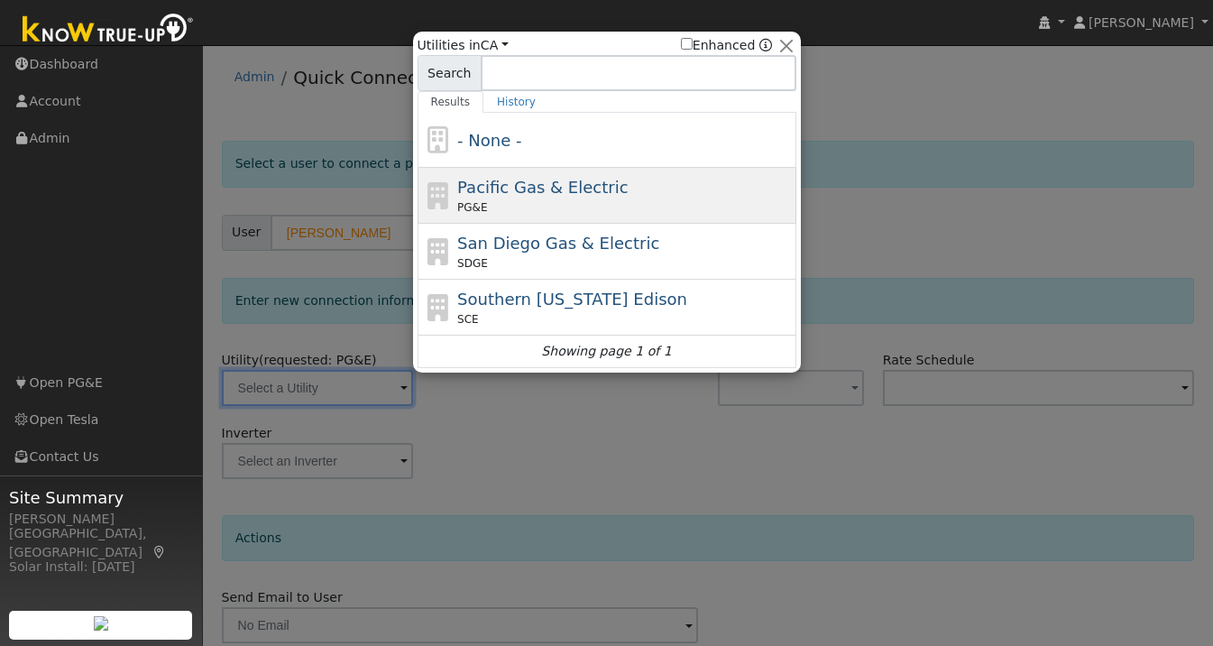
click at [491, 194] on span "Pacific Gas & Electric" at bounding box center [542, 187] width 170 height 19
type input "PG&E"
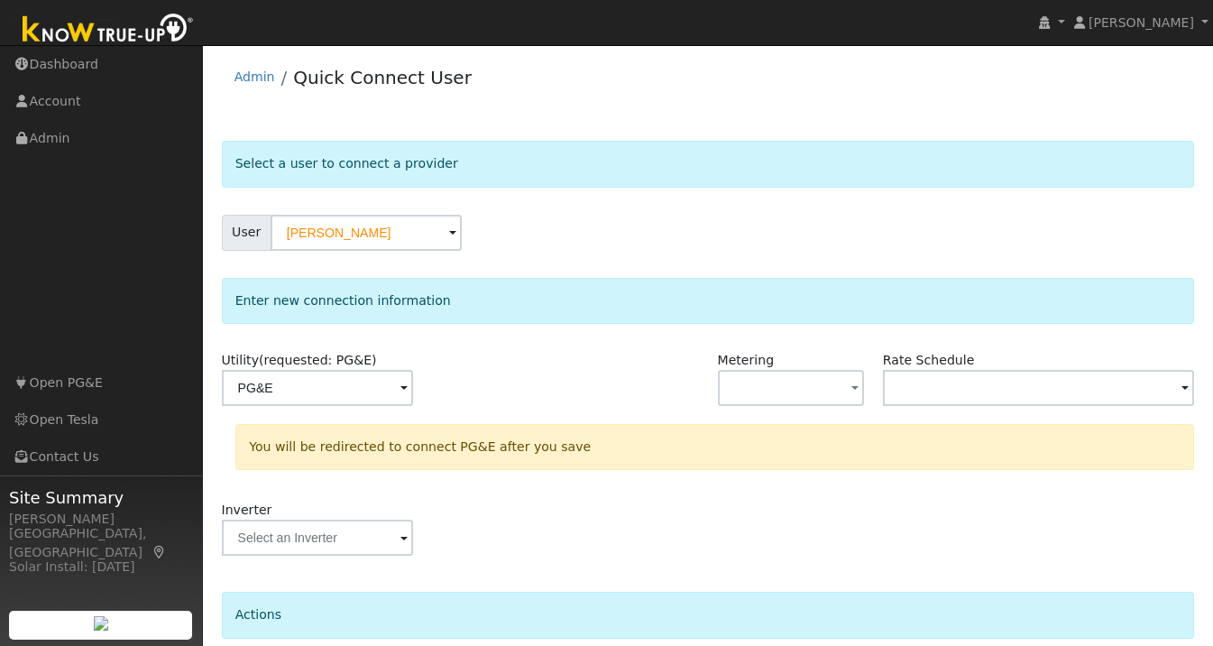
scroll to position [150, 0]
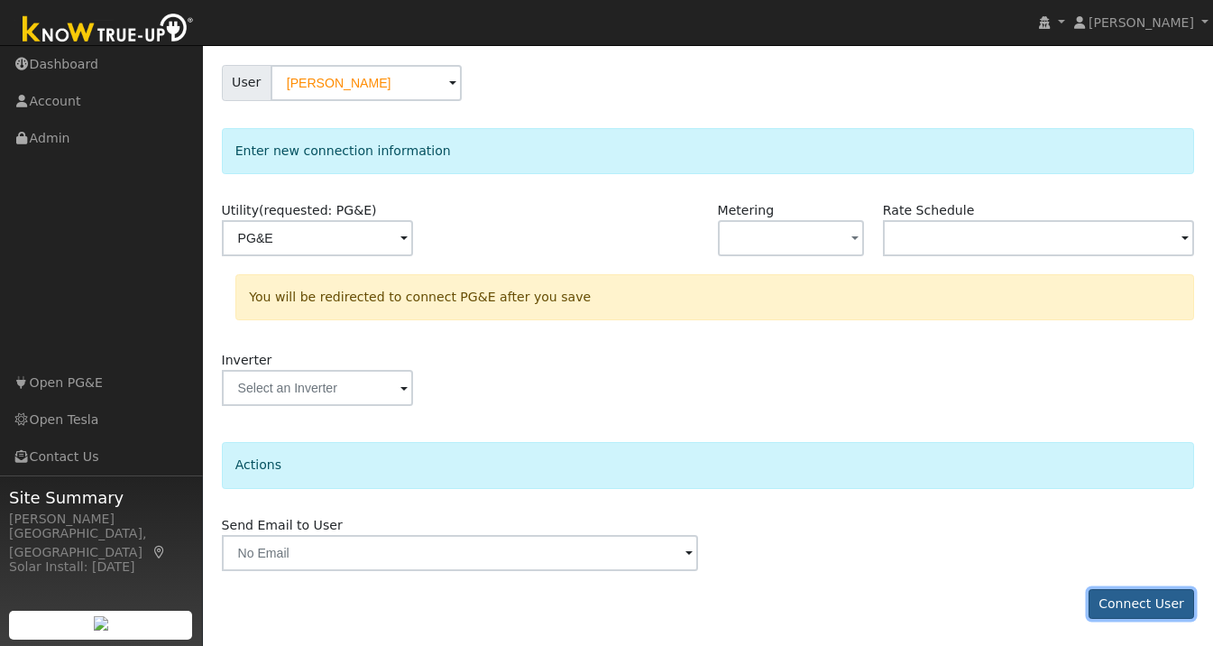
click at [1138, 595] on button "Connect User" at bounding box center [1142, 604] width 106 height 31
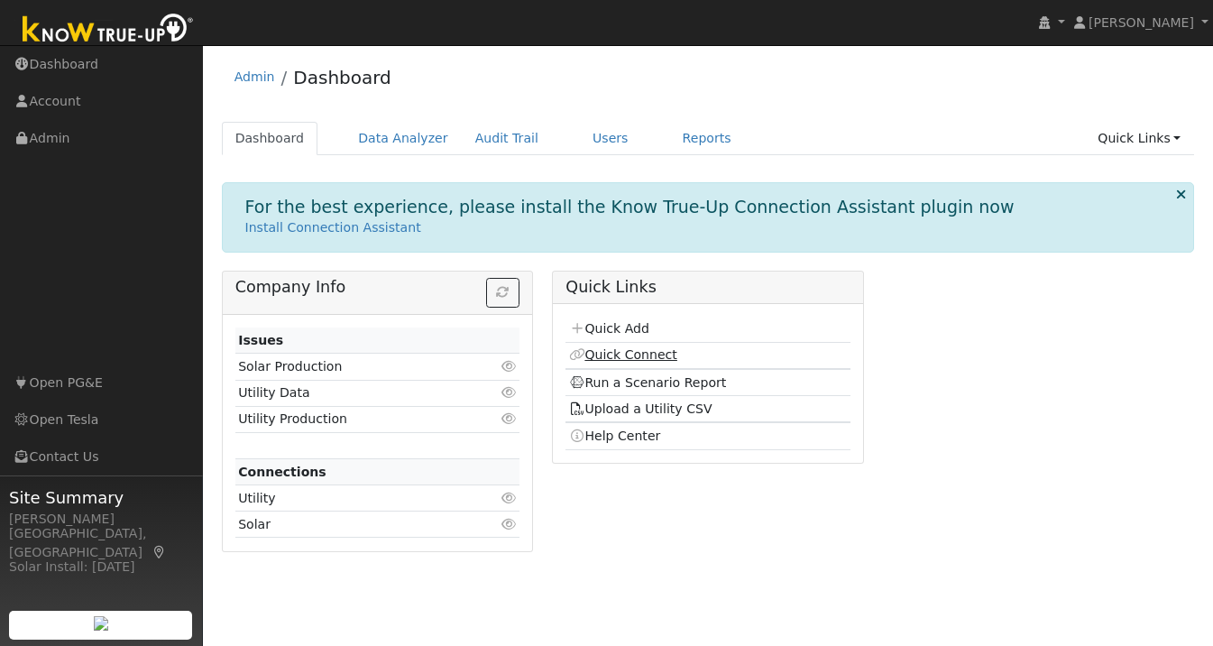
click at [637, 354] on link "Quick Connect" at bounding box center [623, 354] width 108 height 14
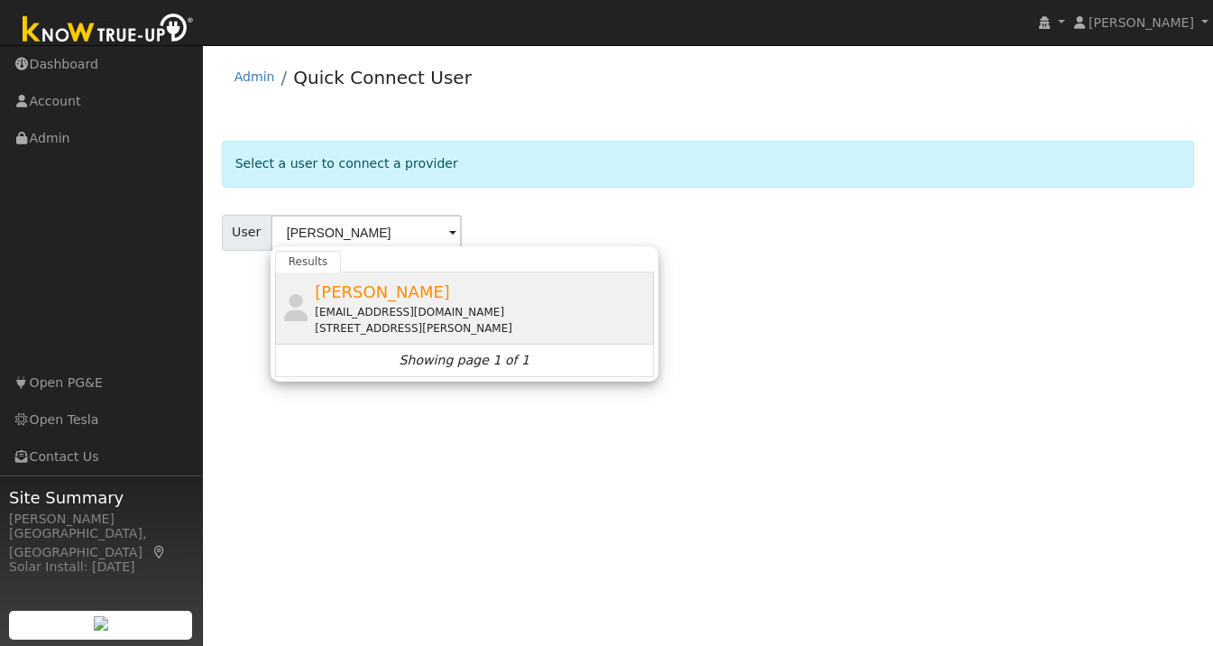
click at [361, 294] on span "Ravi Voleti" at bounding box center [382, 291] width 135 height 19
type input "Ravi Voleti"
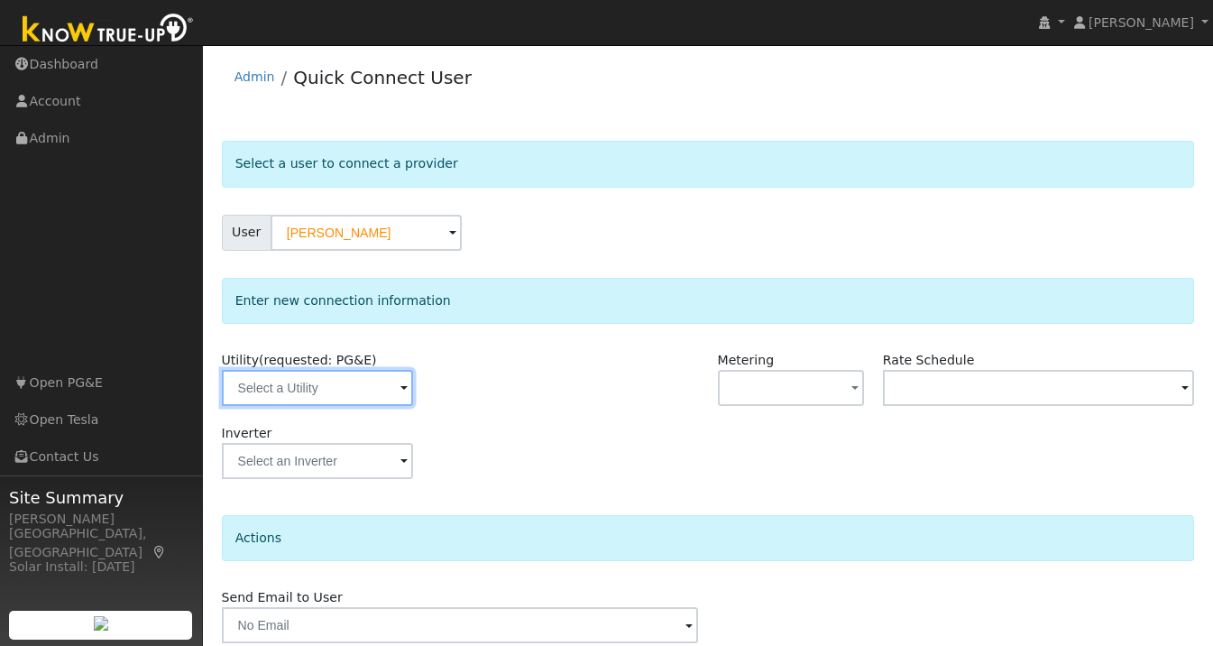
click at [360, 396] on input "text" at bounding box center [317, 388] width 191 height 36
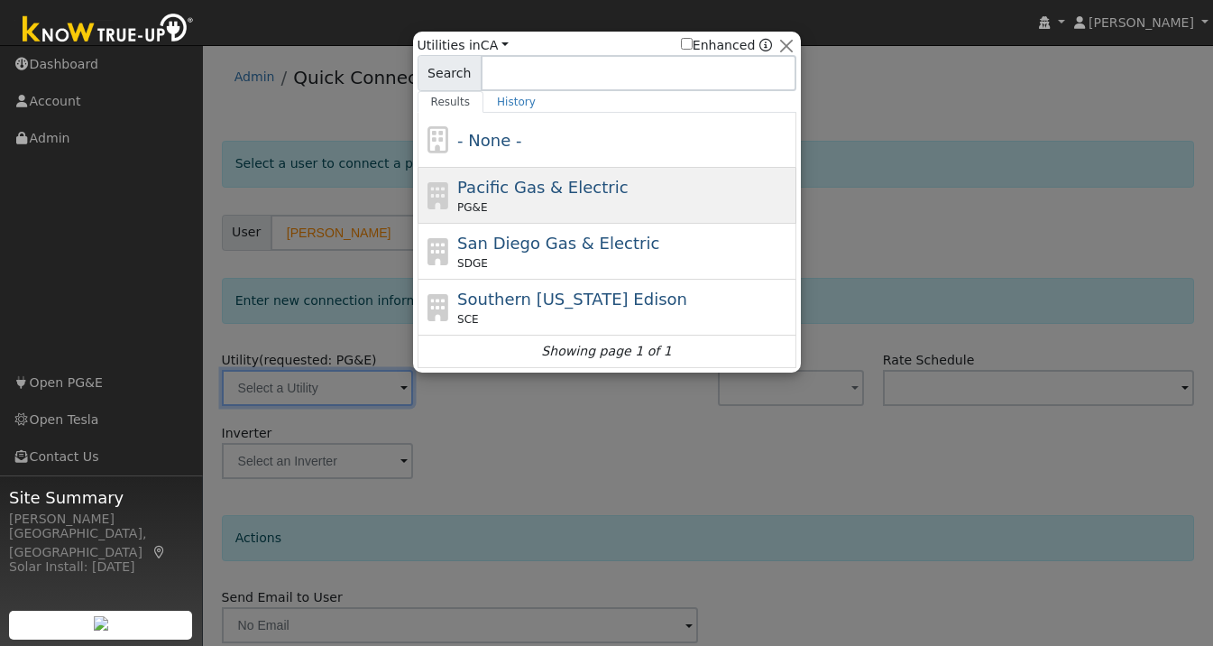
click at [514, 179] on span "Pacific Gas & Electric" at bounding box center [542, 187] width 170 height 19
type input "PG&E"
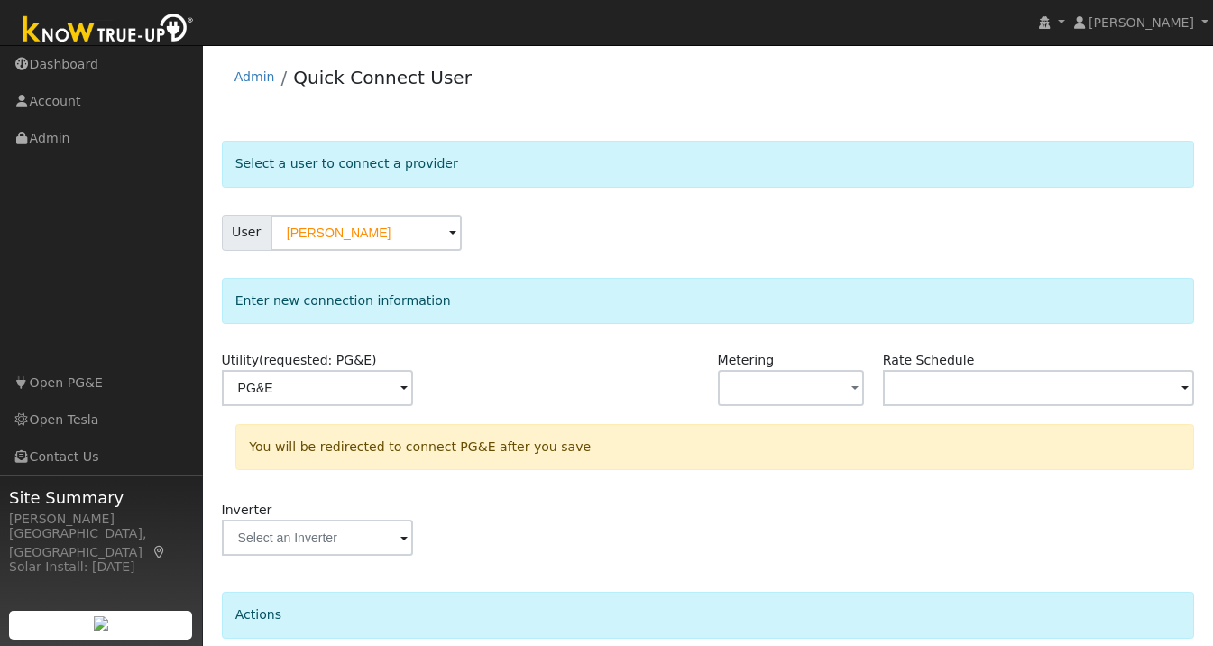
scroll to position [150, 0]
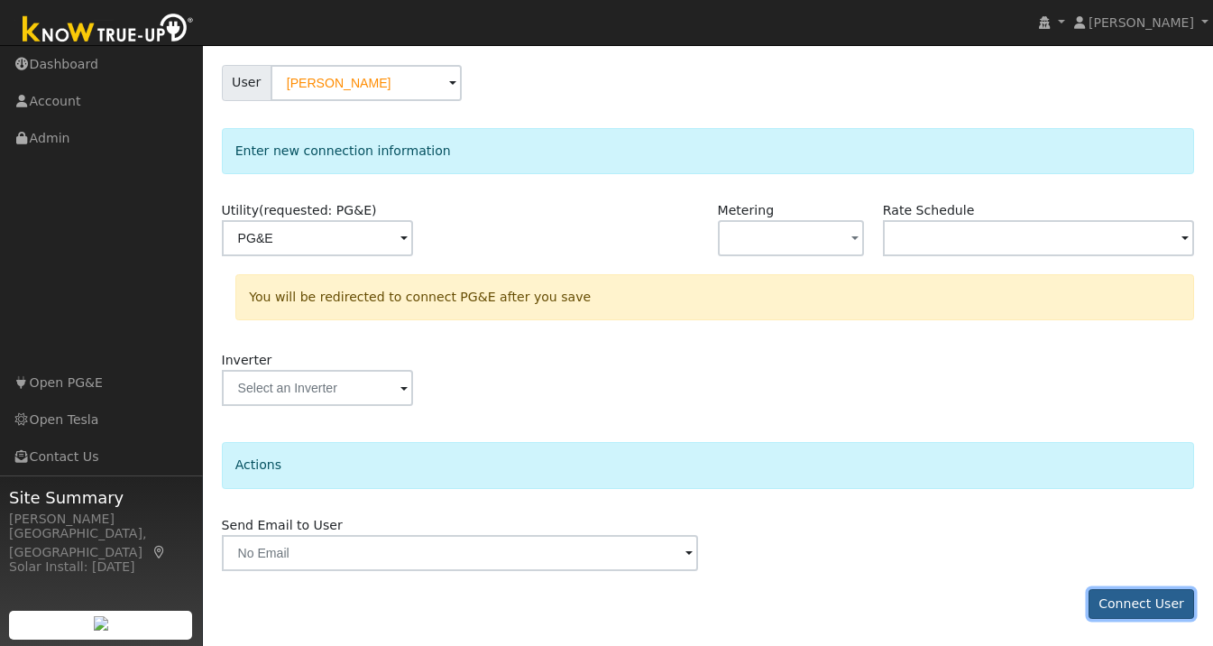
click at [1113, 592] on button "Connect User" at bounding box center [1142, 604] width 106 height 31
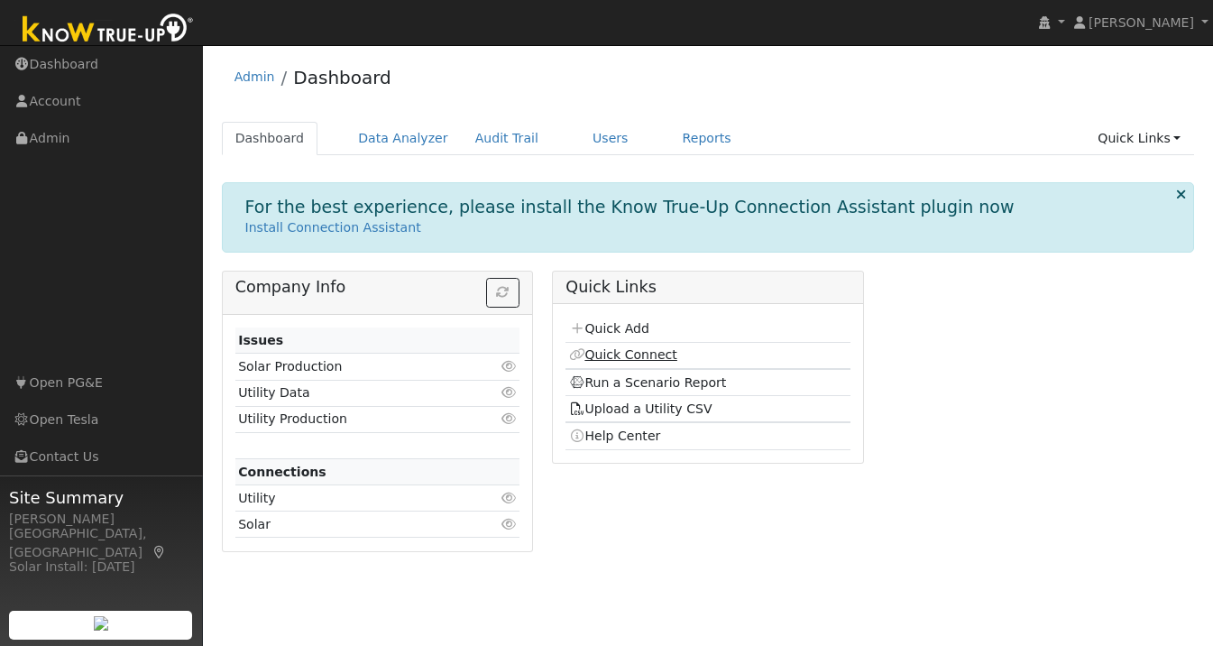
click at [647, 354] on link "Quick Connect" at bounding box center [623, 354] width 108 height 14
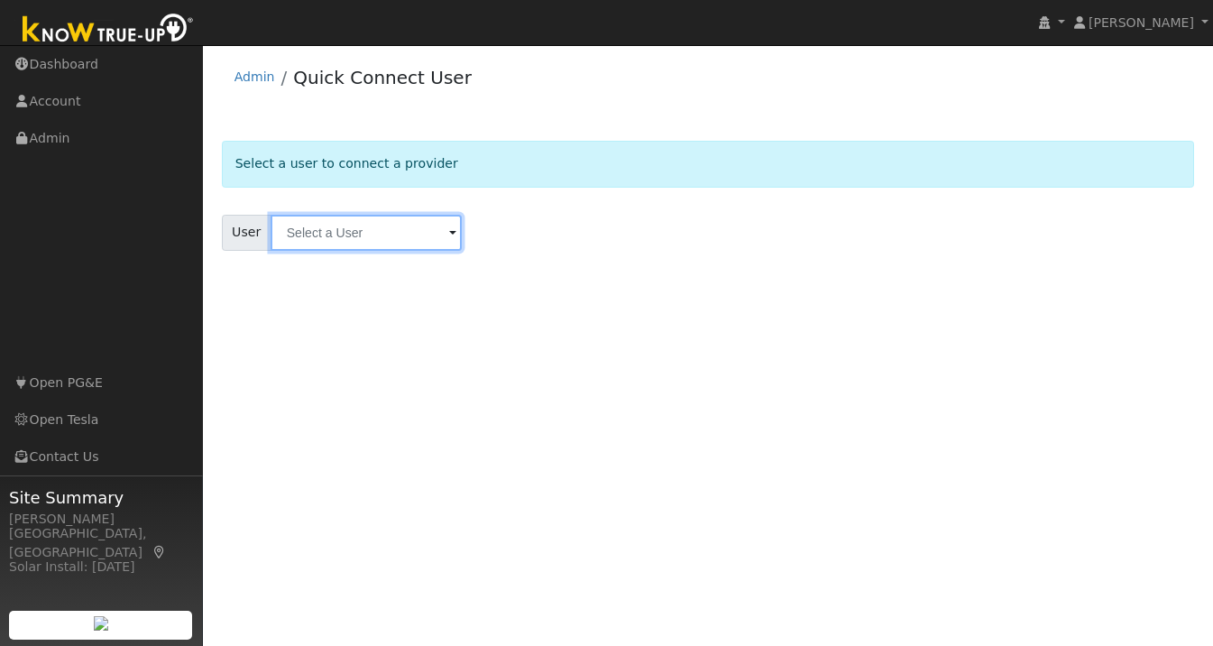
click at [338, 242] on input "text" at bounding box center [366, 233] width 191 height 36
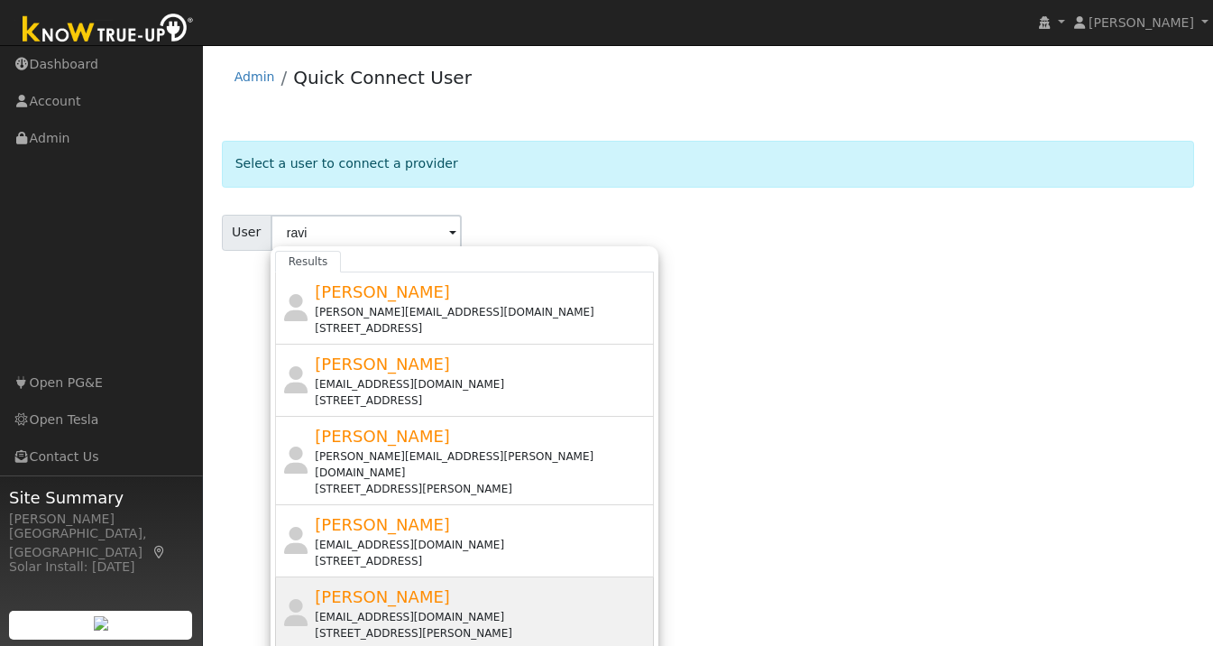
click at [362, 587] on span "[PERSON_NAME]" at bounding box center [382, 596] width 135 height 19
type input "[PERSON_NAME]"
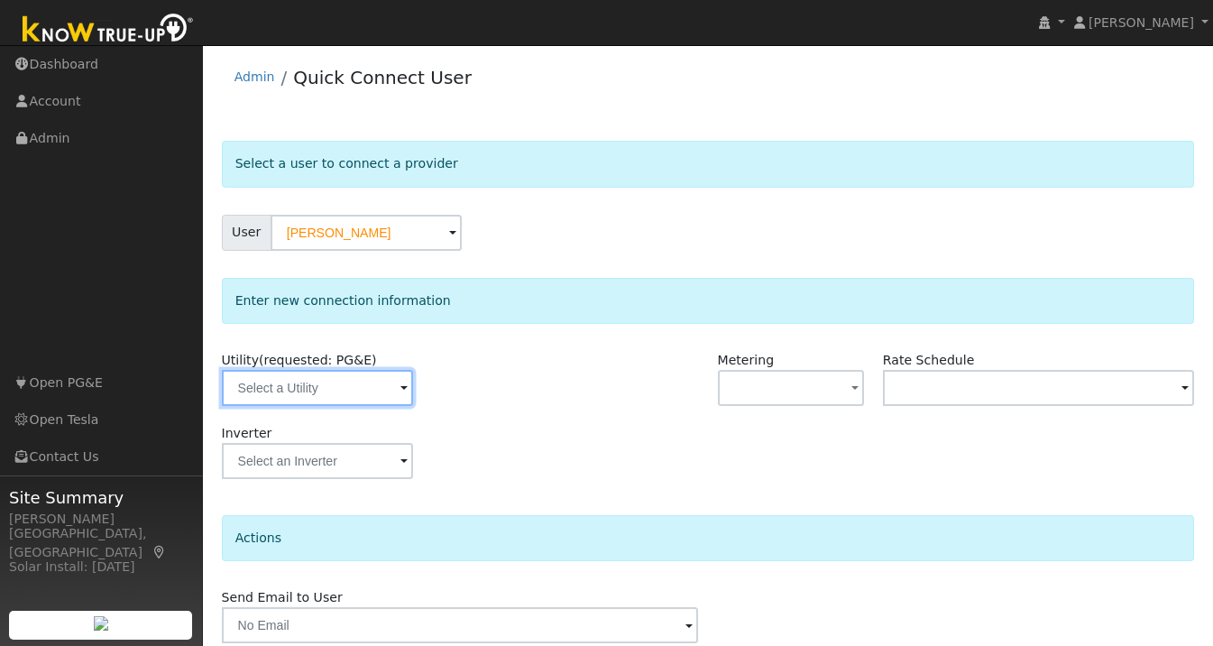
click at [367, 388] on input "text" at bounding box center [317, 388] width 191 height 36
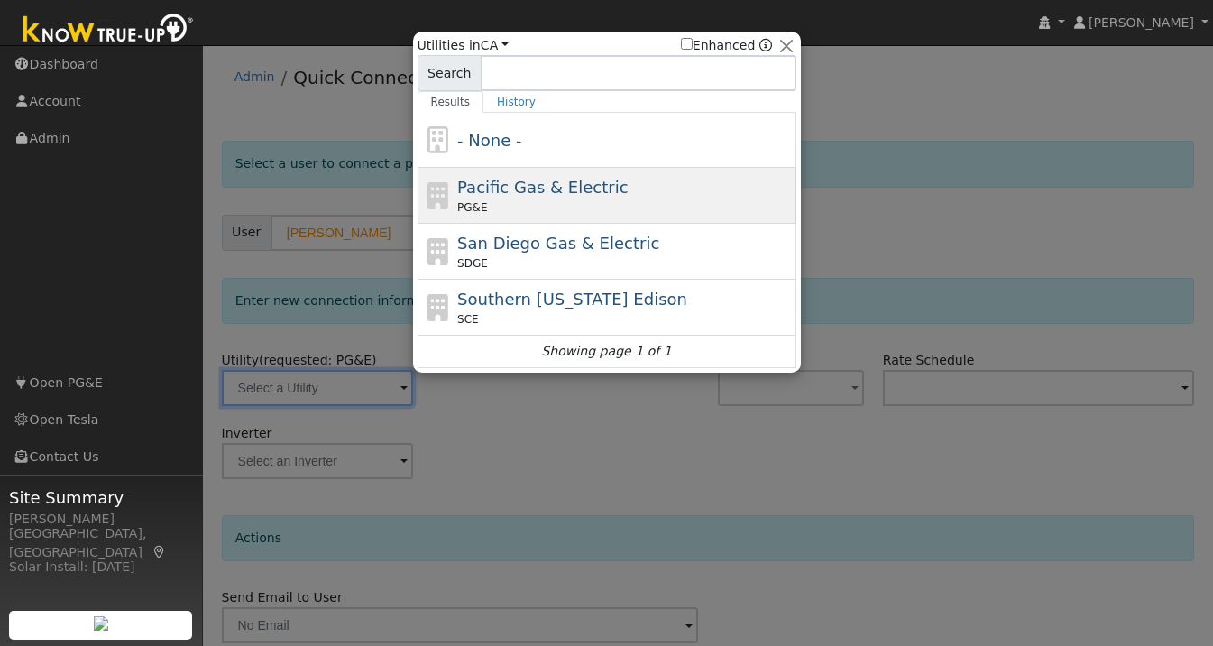
click at [542, 188] on span "Pacific Gas & Electric" at bounding box center [542, 187] width 170 height 19
type input "PG&E"
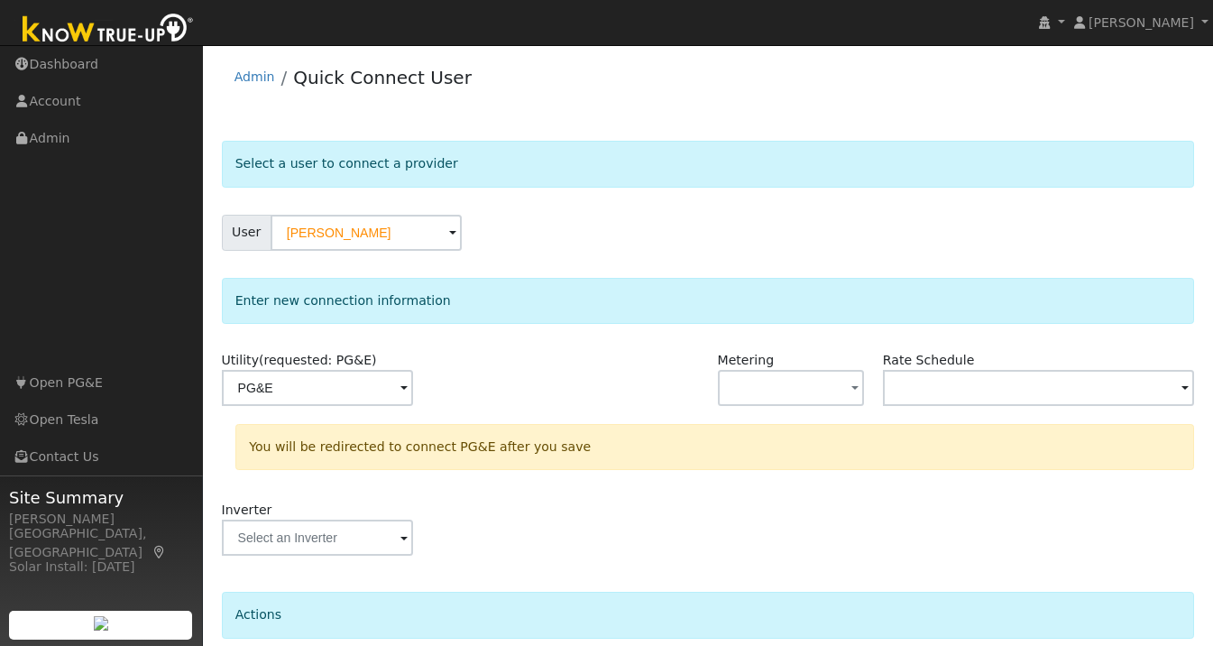
scroll to position [150, 0]
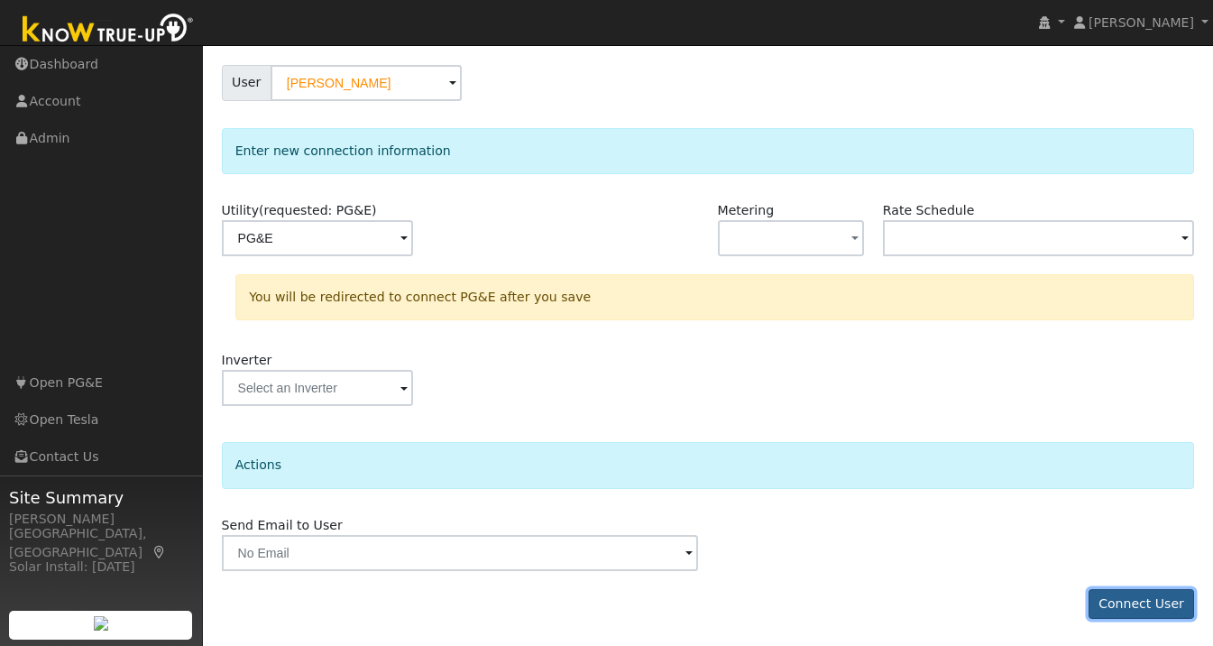
click at [1118, 598] on button "Connect User" at bounding box center [1142, 604] width 106 height 31
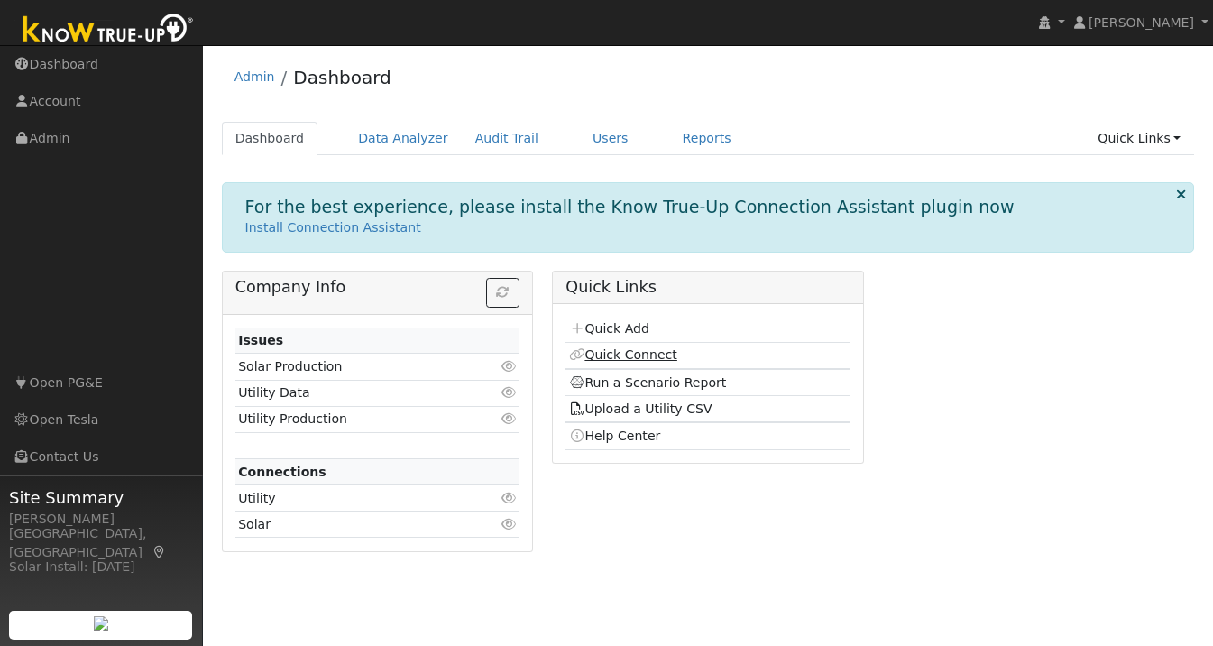
click at [630, 354] on link "Quick Connect" at bounding box center [623, 354] width 108 height 14
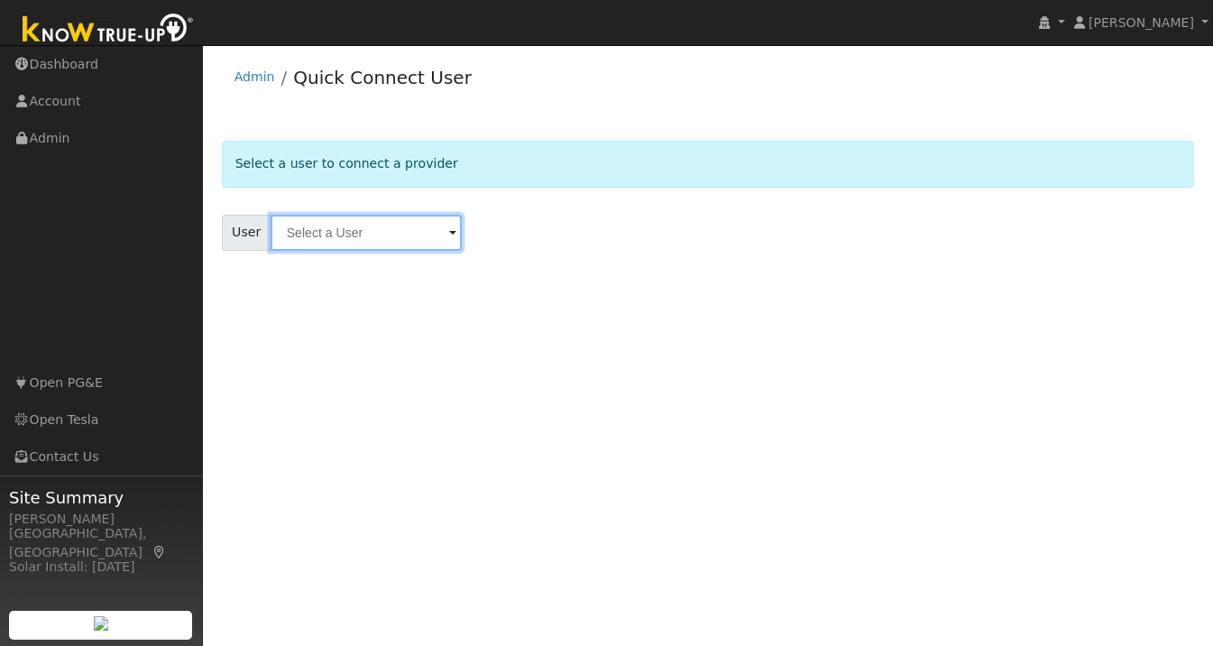
click at [351, 243] on input "text" at bounding box center [366, 233] width 191 height 36
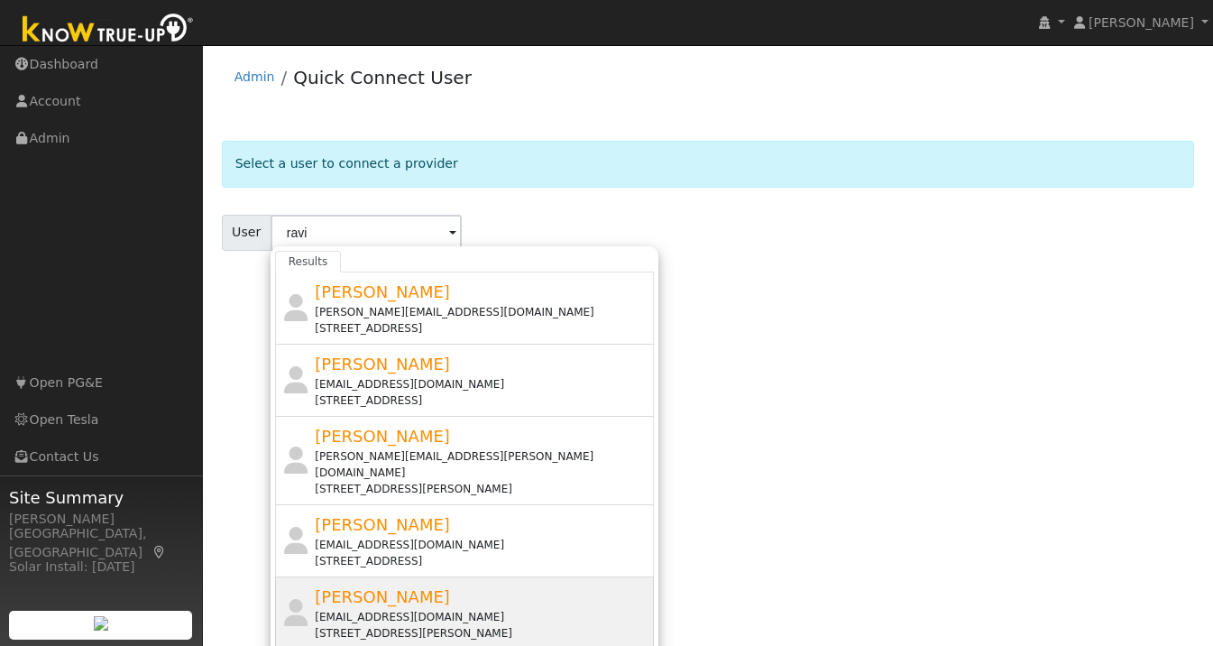
click at [400, 609] on div "ravikumarvoleti@gmail.com" at bounding box center [482, 617] width 335 height 16
type input "Ravi Voleti"
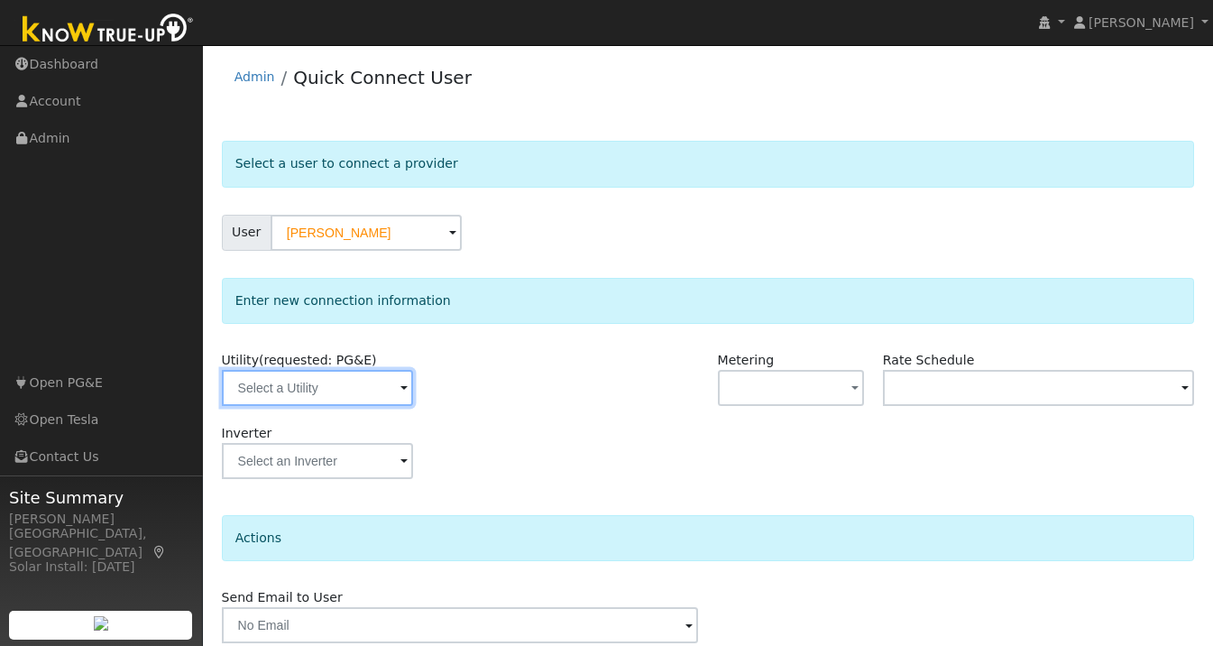
click at [377, 388] on input "text" at bounding box center [317, 388] width 191 height 36
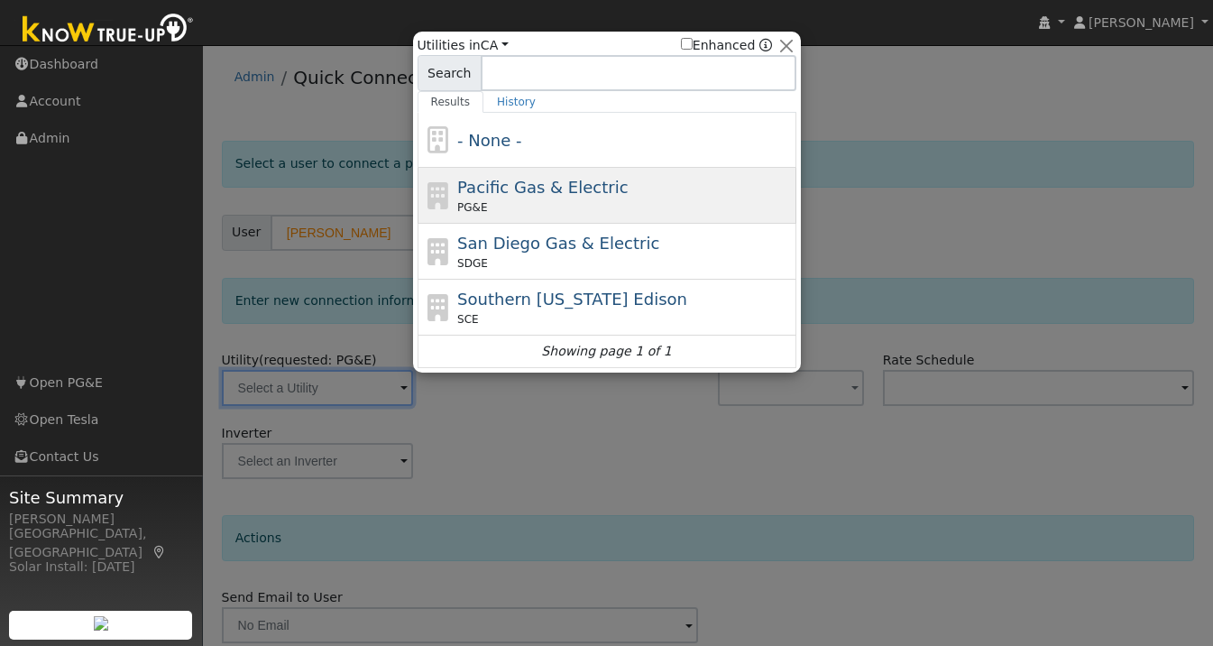
click at [564, 178] on span "Pacific Gas & Electric" at bounding box center [542, 187] width 170 height 19
type input "PG&E"
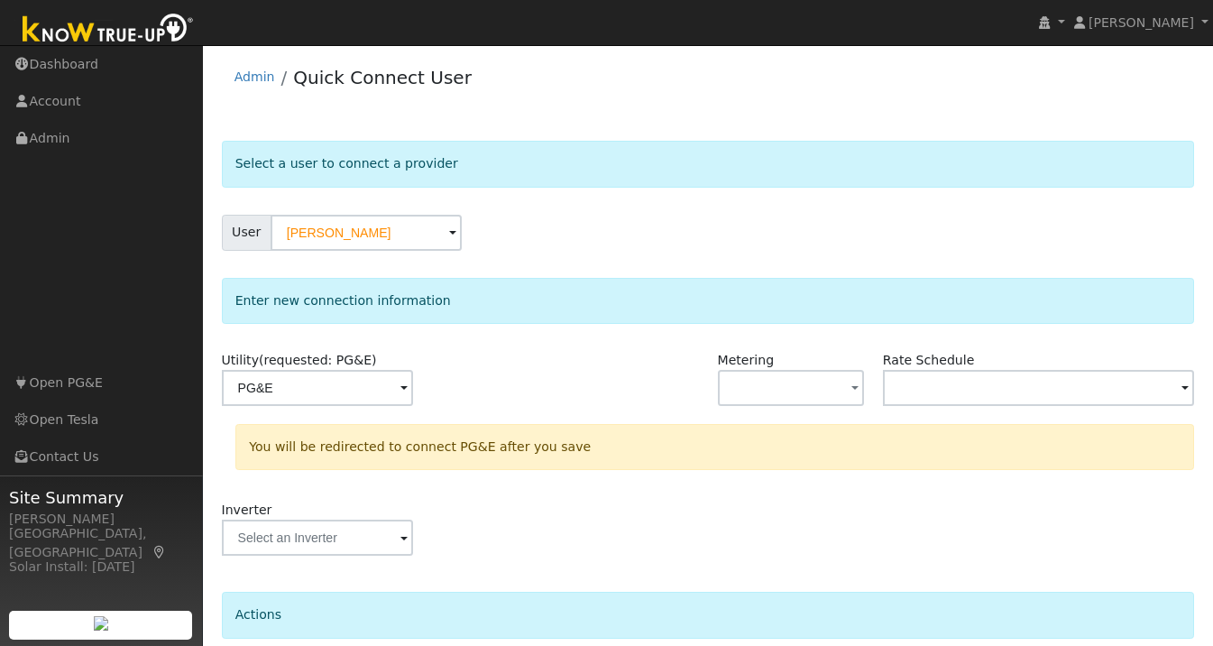
scroll to position [150, 0]
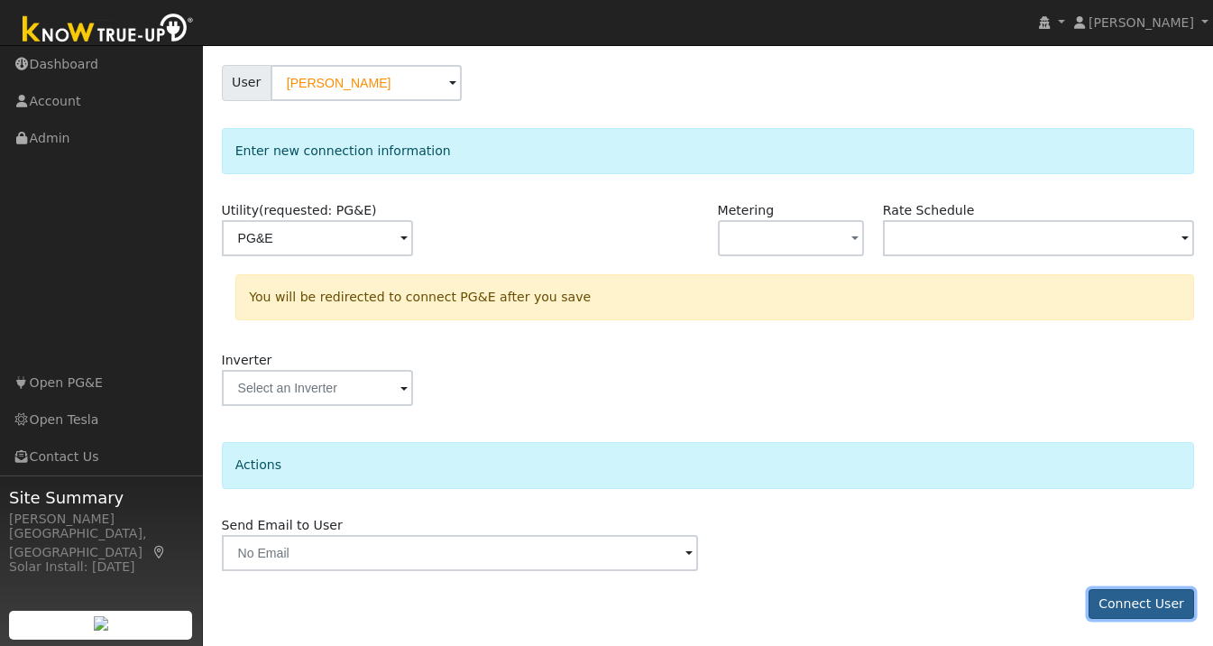
click at [1136, 600] on button "Connect User" at bounding box center [1142, 604] width 106 height 31
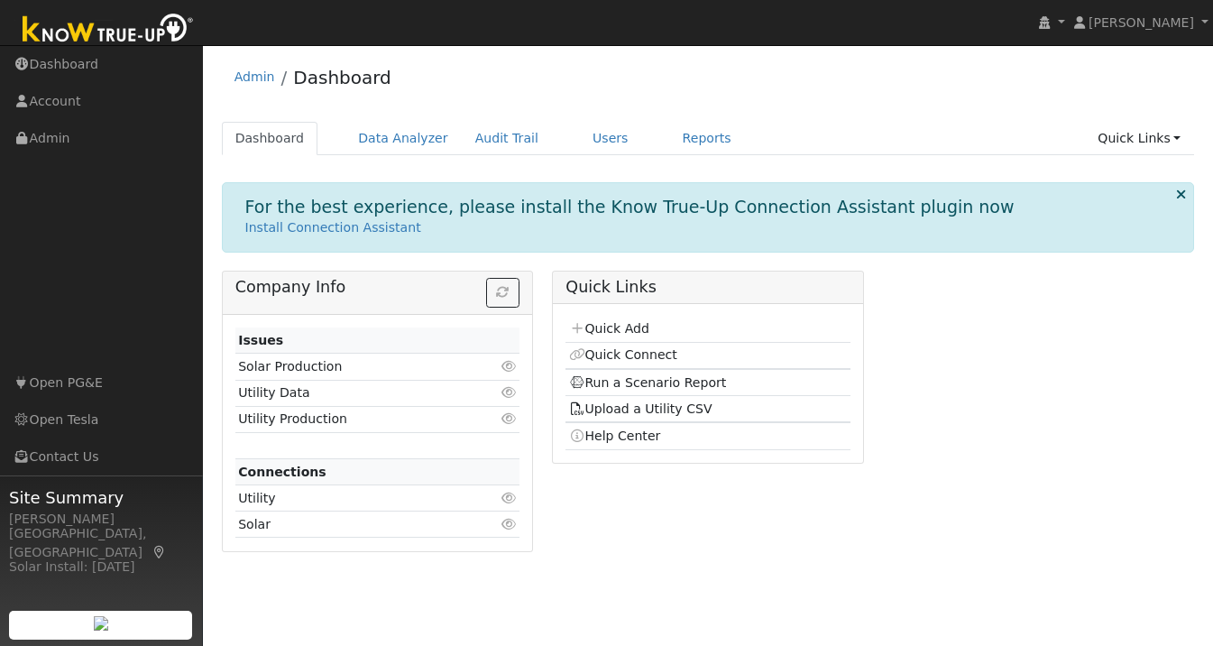
click at [640, 264] on div "For the best experience, please install the Know True-Up Connection Assistant p…" at bounding box center [708, 373] width 973 height 382
click at [655, 354] on link "Quick Connect" at bounding box center [623, 354] width 108 height 14
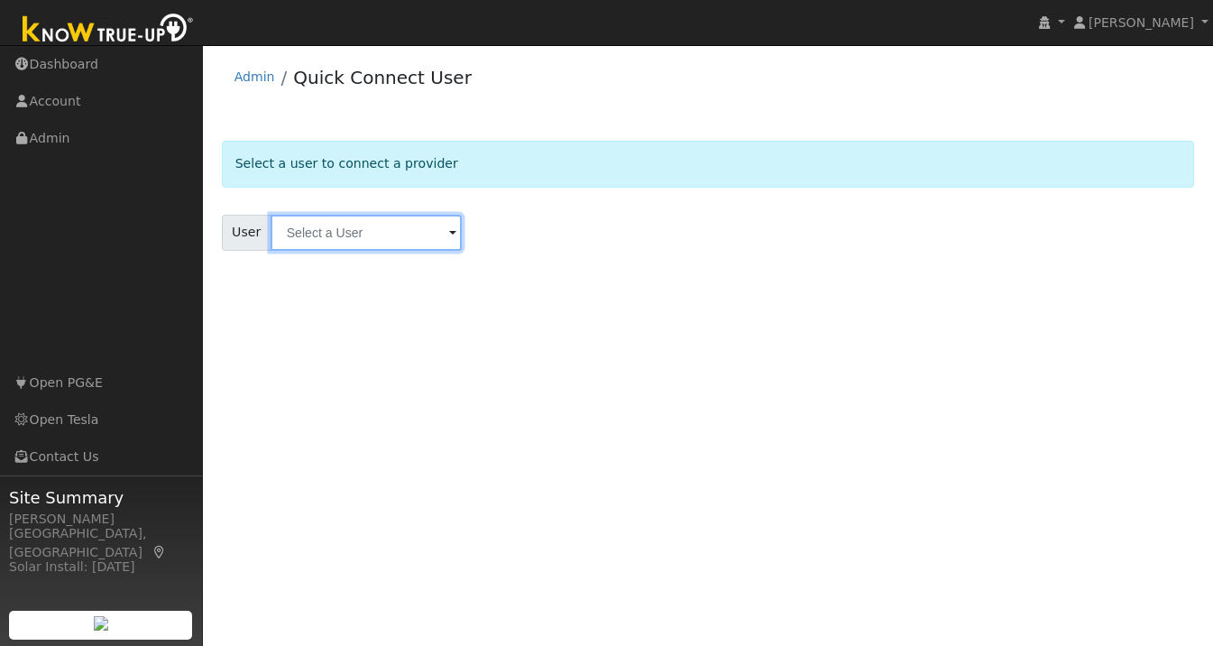
click at [352, 241] on input "text" at bounding box center [366, 233] width 191 height 36
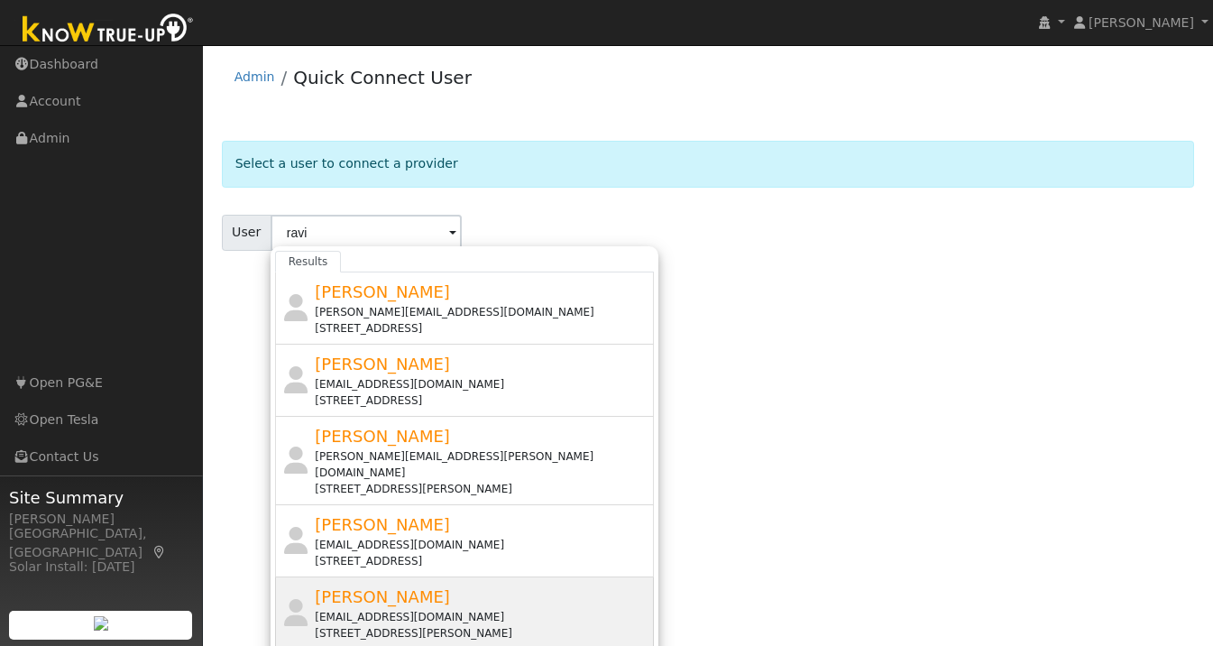
click at [383, 609] on div "ravikumarvoleti@gmail.com" at bounding box center [482, 617] width 335 height 16
type input "Ravi Voleti"
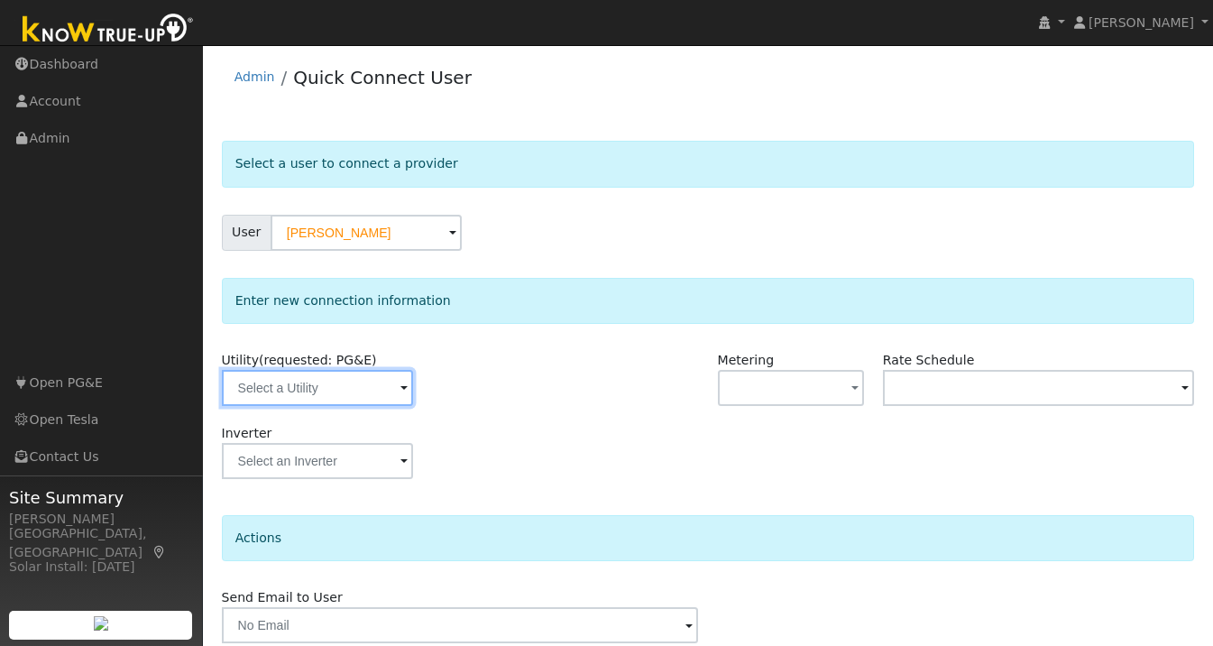
click at [292, 401] on input "text" at bounding box center [317, 388] width 191 height 36
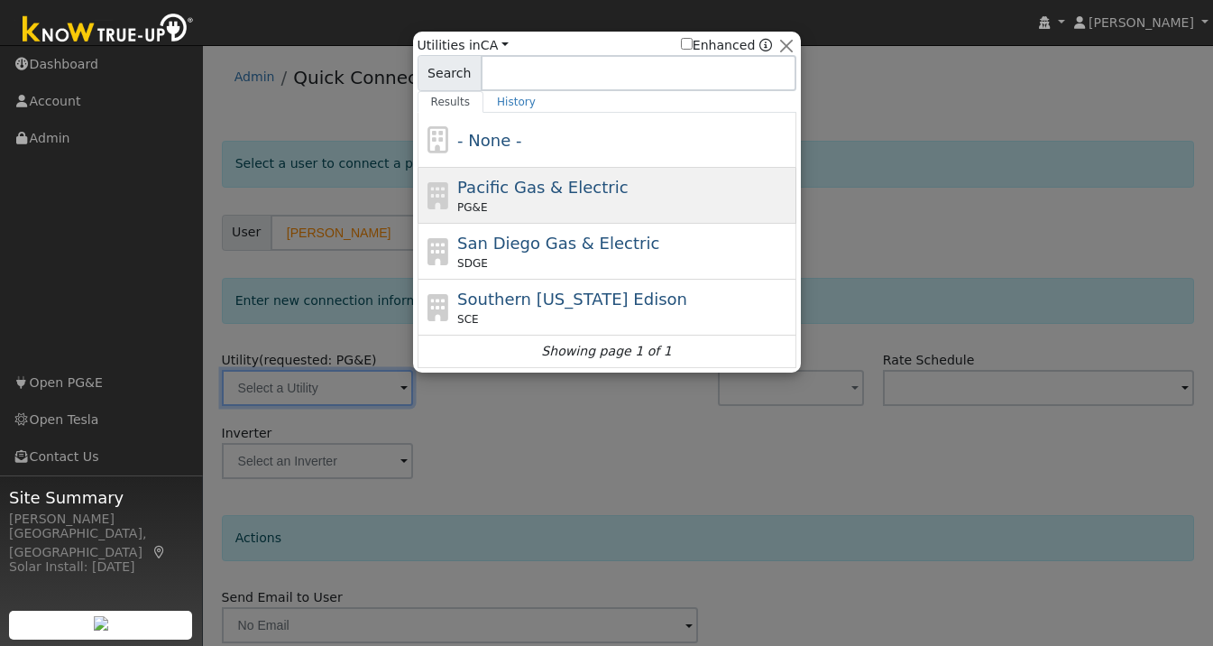
click at [526, 191] on span "Pacific Gas & Electric" at bounding box center [542, 187] width 170 height 19
type input "PG&E"
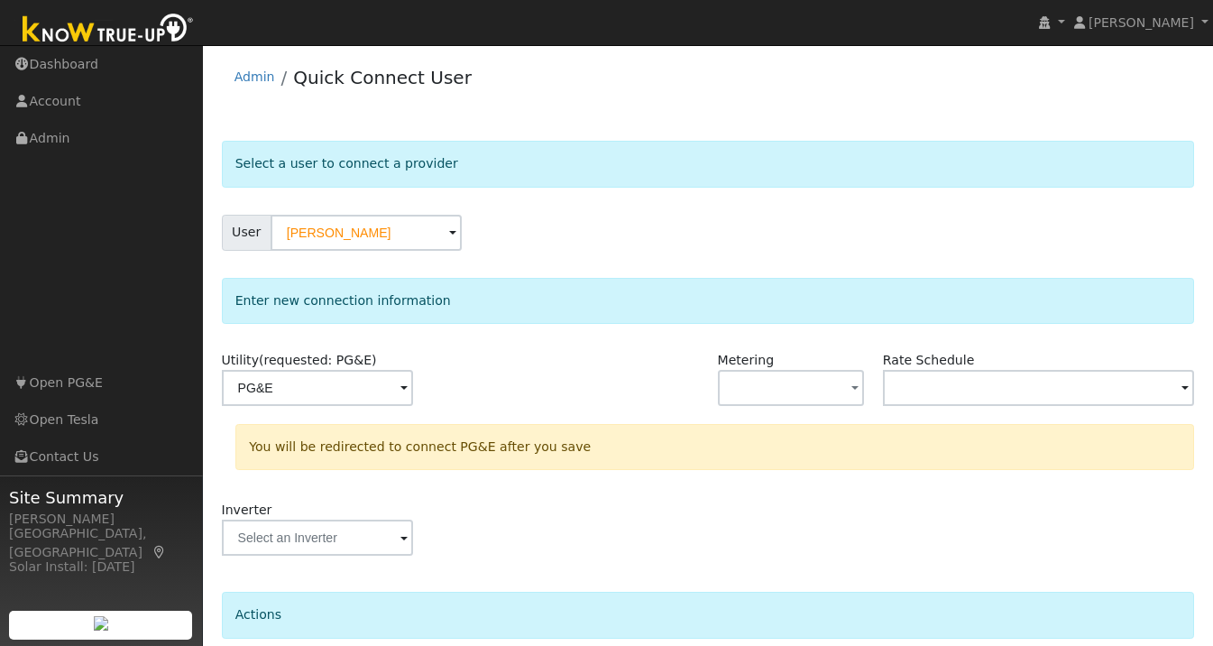
scroll to position [150, 0]
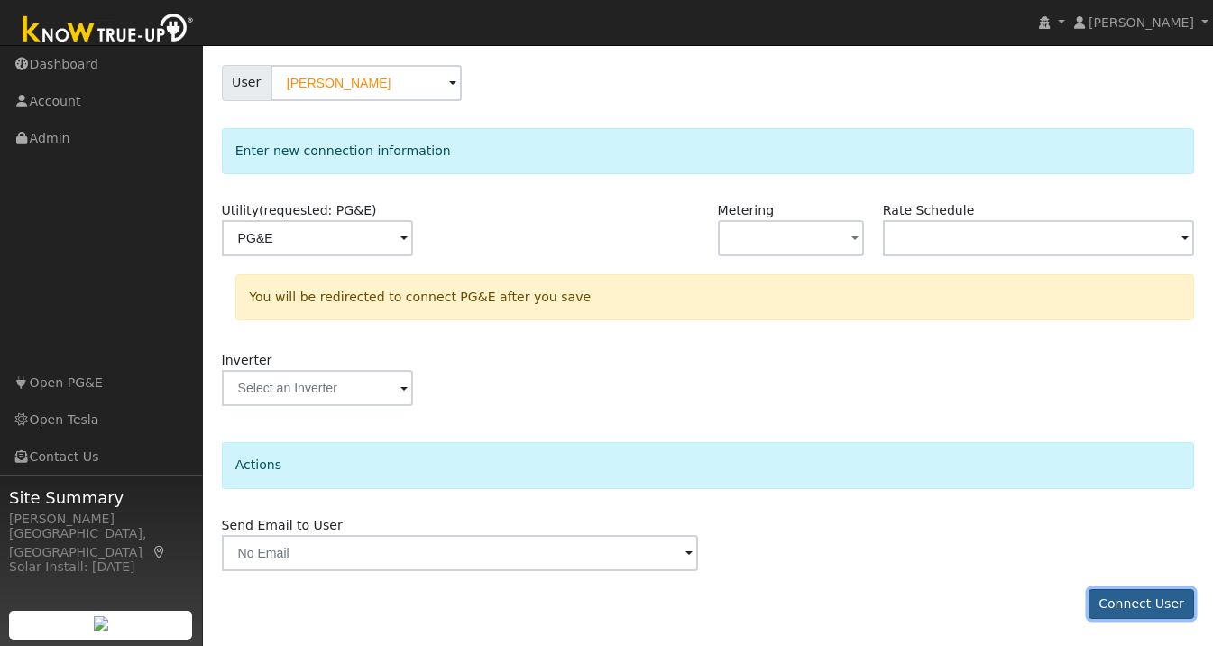
click at [1121, 595] on button "Connect User" at bounding box center [1142, 604] width 106 height 31
